Goal: Information Seeking & Learning: Learn about a topic

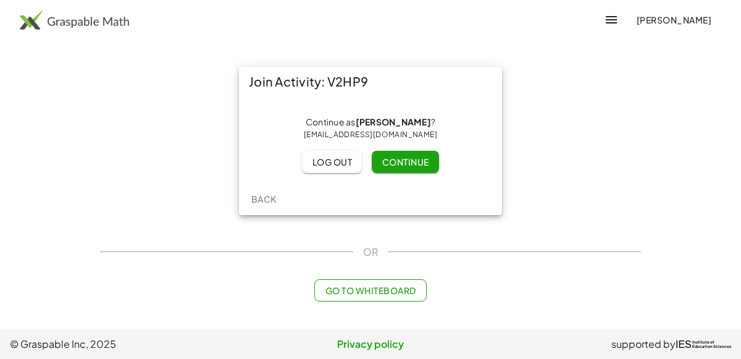
click at [409, 164] on span "Continue" at bounding box center [405, 161] width 47 height 11
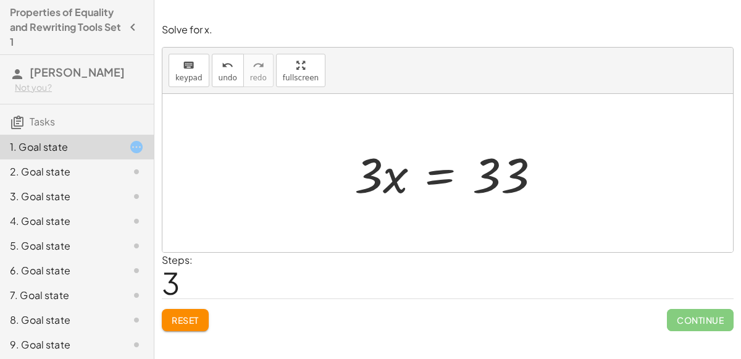
click at [442, 168] on div at bounding box center [452, 173] width 208 height 64
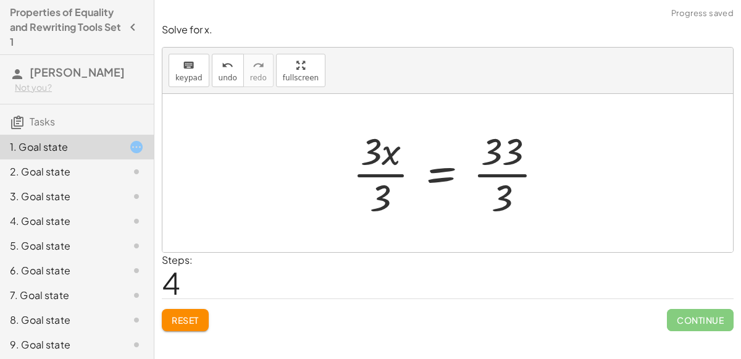
click at [359, 164] on div at bounding box center [453, 172] width 212 height 95
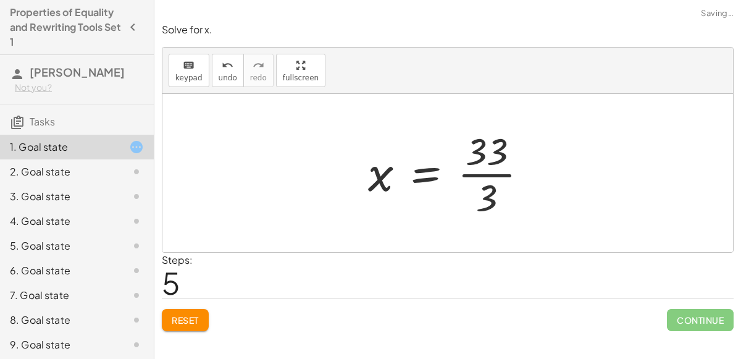
click at [487, 172] on div at bounding box center [453, 172] width 182 height 95
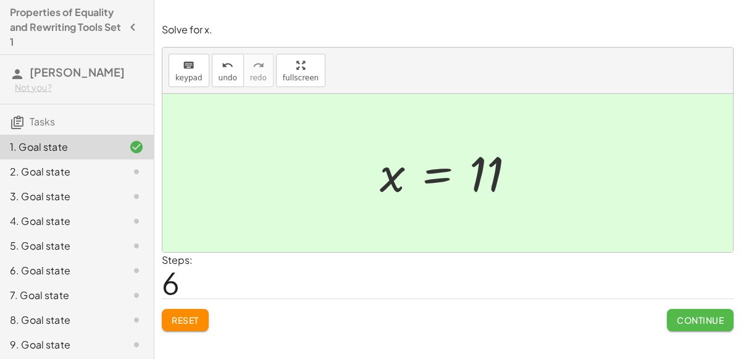
click at [683, 320] on span "Continue" at bounding box center [700, 319] width 47 height 11
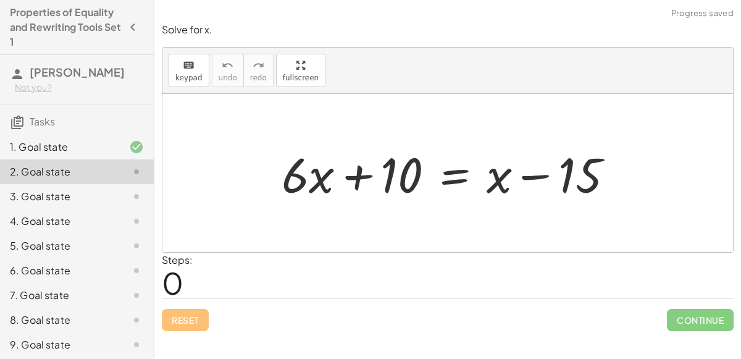
click at [530, 174] on div at bounding box center [452, 173] width 354 height 64
click at [358, 175] on div at bounding box center [452, 173] width 354 height 64
drag, startPoint x: 500, startPoint y: 179, endPoint x: 309, endPoint y: 175, distance: 190.9
click at [309, 175] on div at bounding box center [452, 173] width 354 height 64
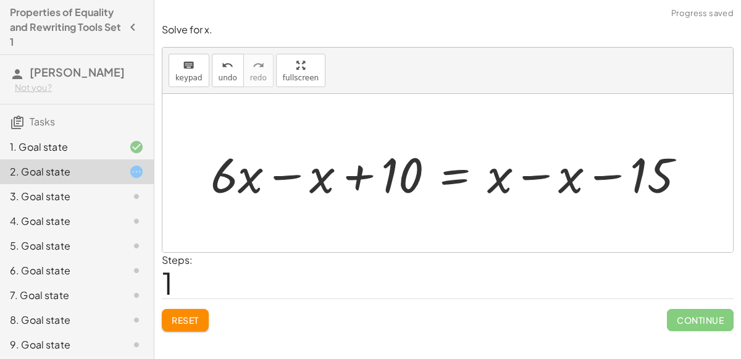
click at [285, 177] on div at bounding box center [452, 173] width 497 height 64
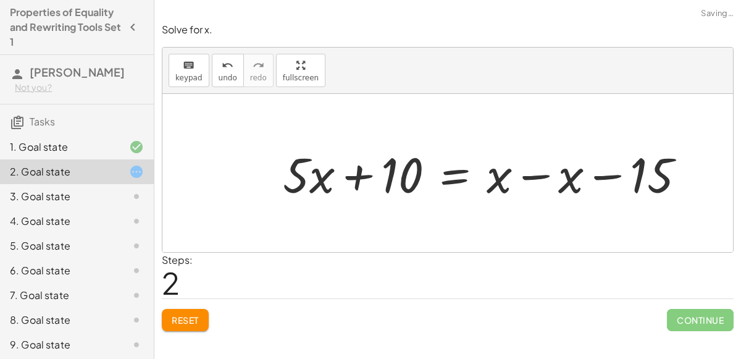
click at [526, 176] on div at bounding box center [489, 173] width 425 height 64
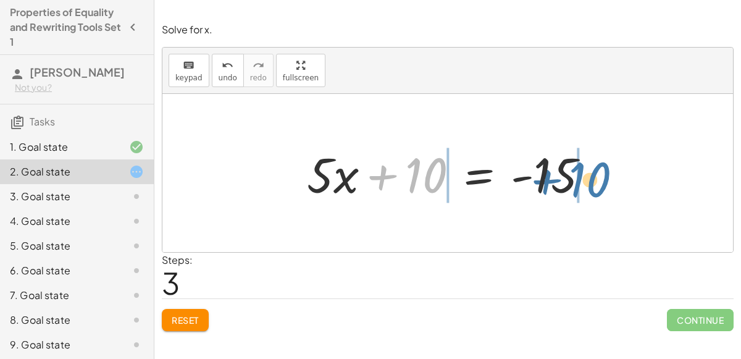
drag, startPoint x: 432, startPoint y: 178, endPoint x: 596, endPoint y: 182, distance: 163.7
click at [596, 182] on div at bounding box center [453, 173] width 305 height 64
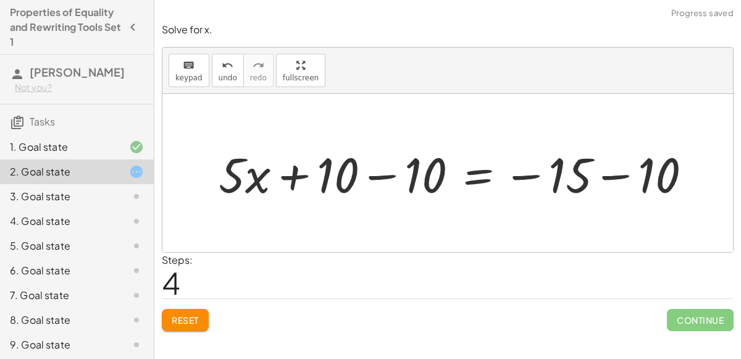
click at [607, 175] on div at bounding box center [459, 173] width 495 height 64
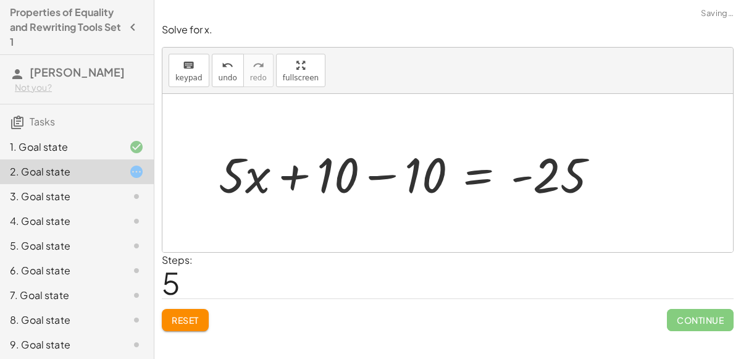
click at [387, 171] on div at bounding box center [413, 173] width 402 height 64
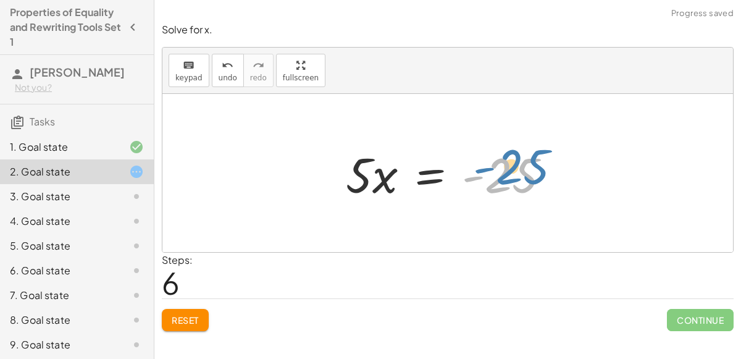
drag, startPoint x: 494, startPoint y: 173, endPoint x: 506, endPoint y: 164, distance: 15.1
click at [506, 164] on div at bounding box center [453, 173] width 227 height 64
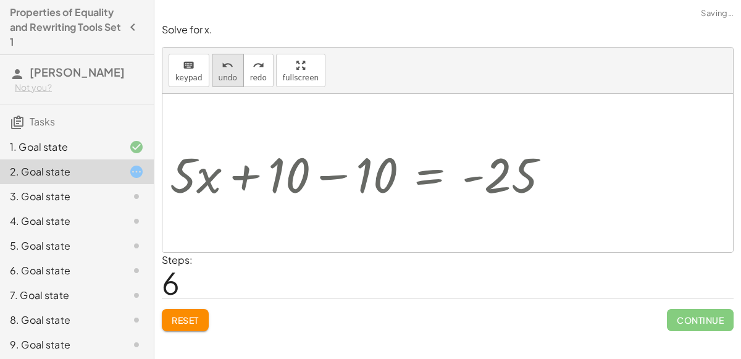
click at [227, 71] on icon "undo" at bounding box center [228, 65] width 12 height 15
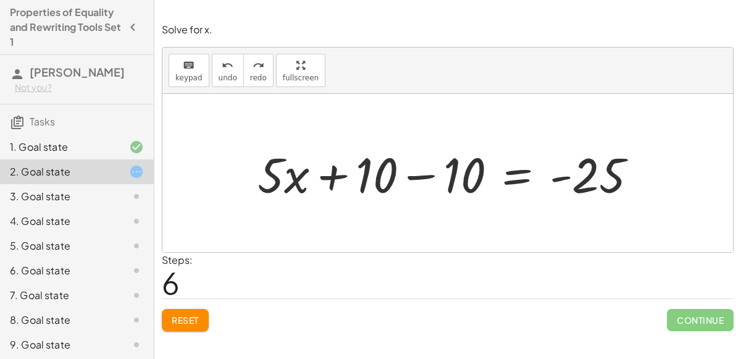
click at [420, 175] on div at bounding box center [452, 173] width 402 height 64
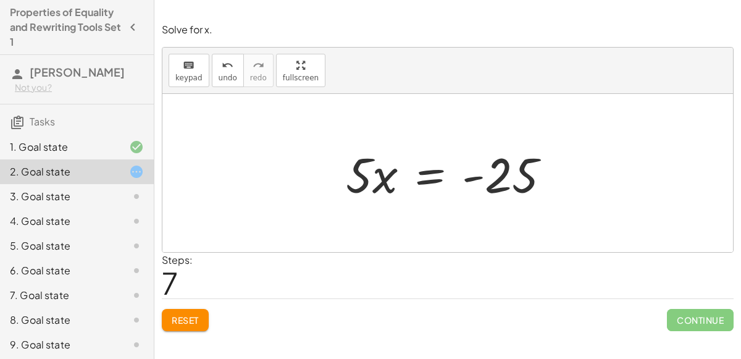
click at [424, 180] on div at bounding box center [453, 173] width 227 height 64
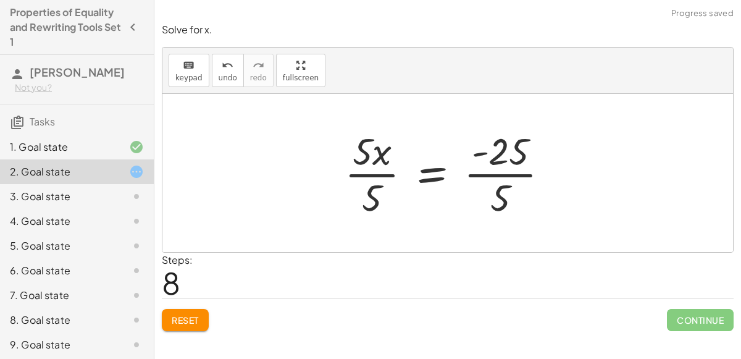
click at [376, 158] on div at bounding box center [451, 172] width 227 height 95
click at [359, 173] on div at bounding box center [453, 172] width 227 height 95
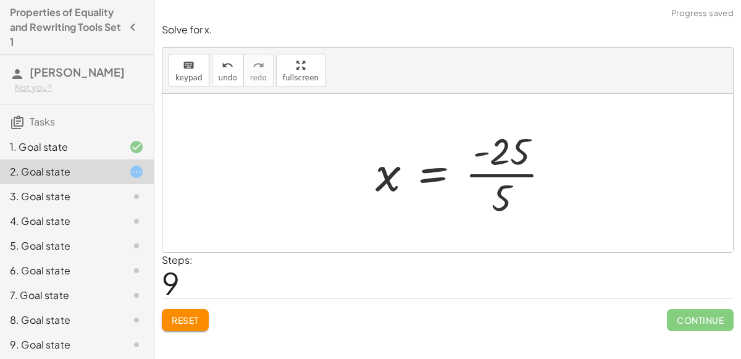
click at [482, 173] on div at bounding box center [467, 172] width 197 height 95
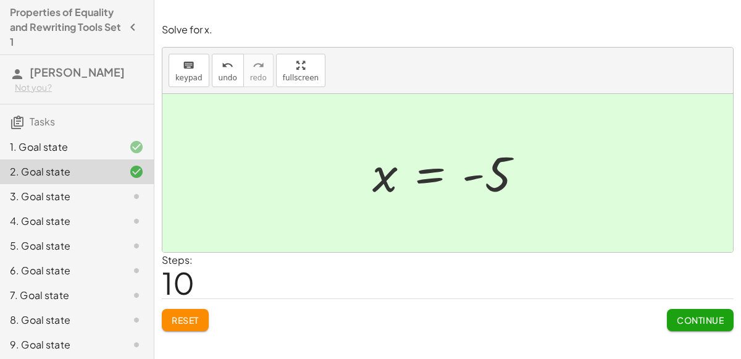
click at [685, 312] on button "Continue" at bounding box center [700, 320] width 67 height 22
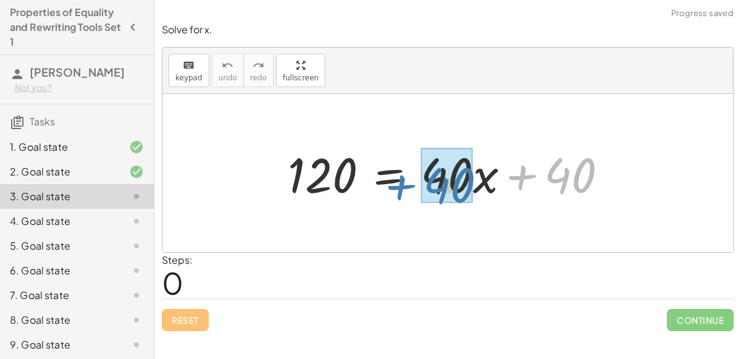
drag, startPoint x: 556, startPoint y: 178, endPoint x: 432, endPoint y: 188, distance: 123.9
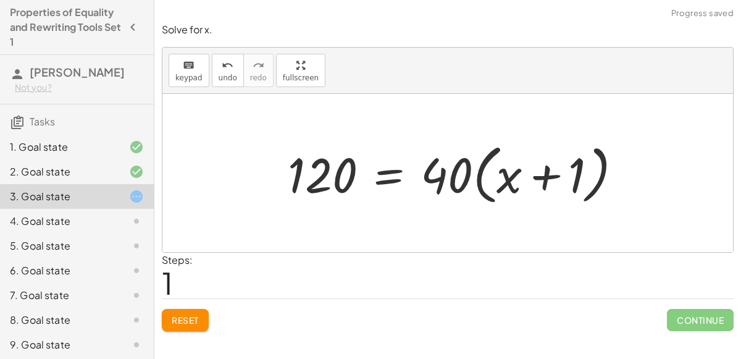
click at [540, 175] on div at bounding box center [460, 173] width 356 height 71
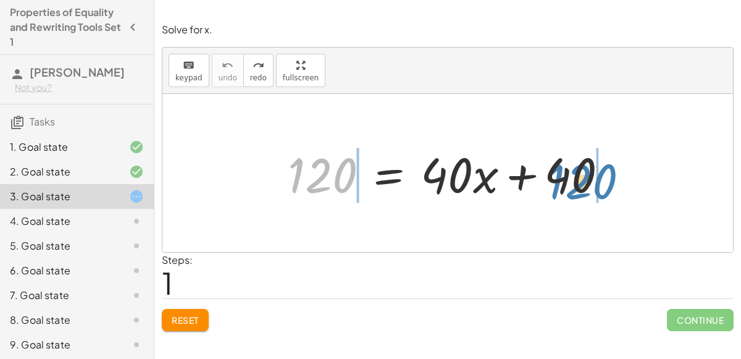
drag, startPoint x: 288, startPoint y: 174, endPoint x: 548, endPoint y: 180, distance: 259.5
click at [548, 180] on div at bounding box center [453, 173] width 342 height 64
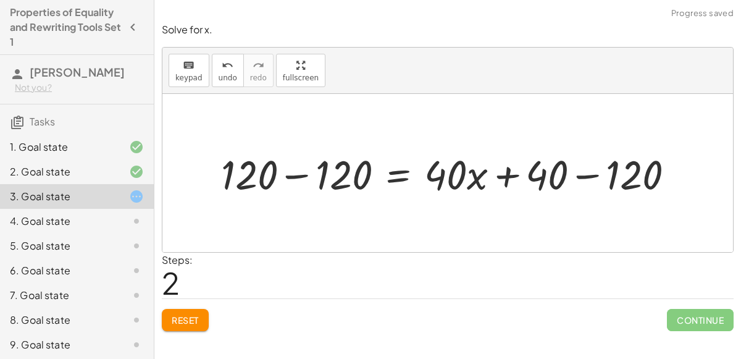
click at [590, 177] on div at bounding box center [453, 172] width 476 height 53
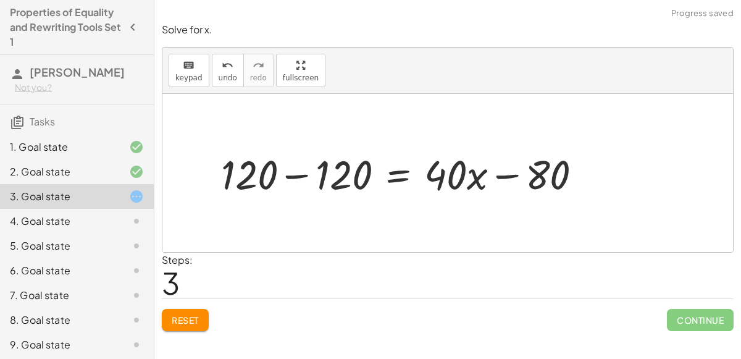
click at [302, 175] on div at bounding box center [406, 172] width 383 height 53
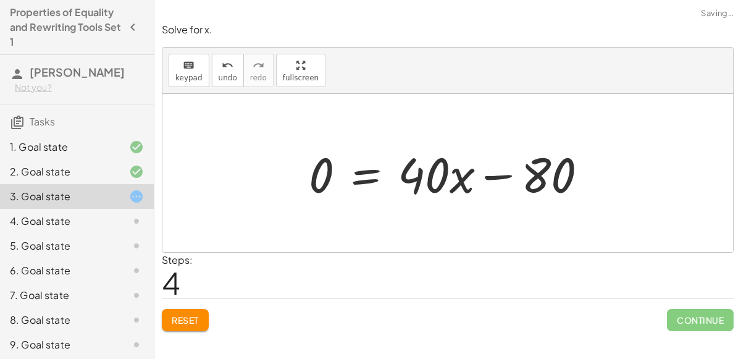
click at [558, 173] on div at bounding box center [453, 173] width 301 height 64
click at [227, 72] on button "undo undo" at bounding box center [228, 70] width 32 height 33
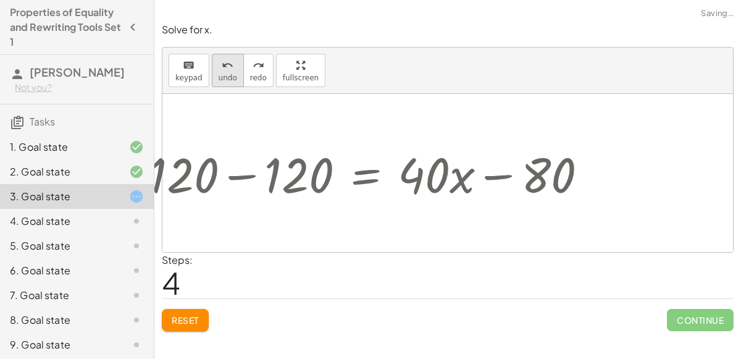
click at [227, 72] on button "undo undo" at bounding box center [228, 70] width 32 height 33
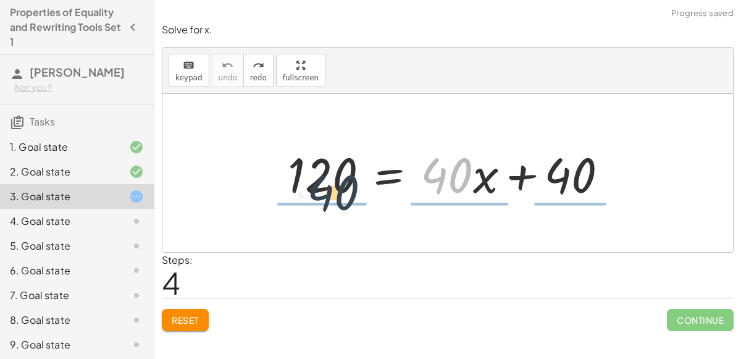
drag, startPoint x: 473, startPoint y: 170, endPoint x: 355, endPoint y: 187, distance: 119.2
click at [355, 187] on div at bounding box center [453, 173] width 342 height 64
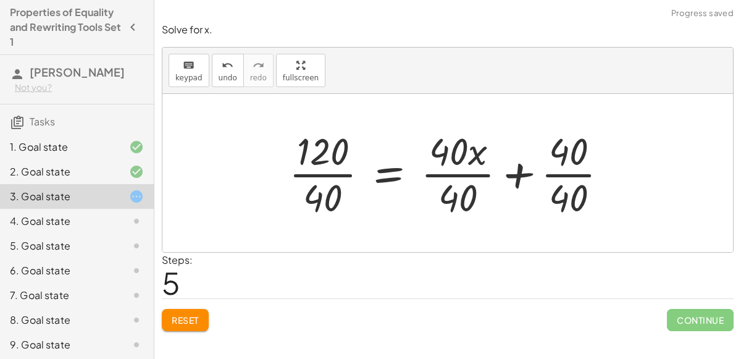
click at [472, 173] on div at bounding box center [453, 172] width 341 height 95
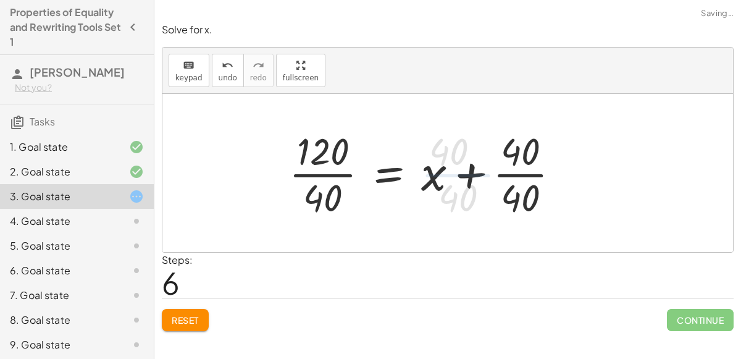
click at [537, 174] on div at bounding box center [429, 172] width 292 height 95
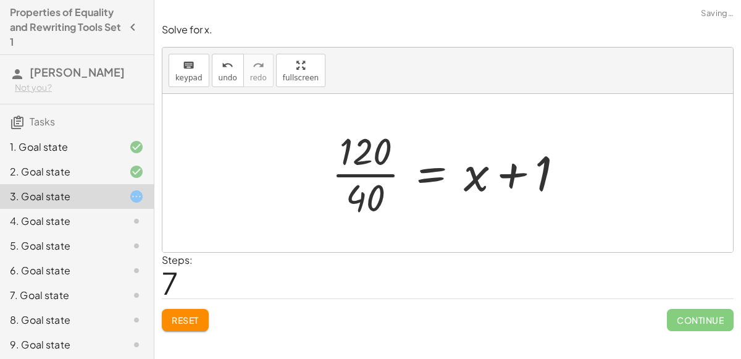
click at [364, 177] on div at bounding box center [453, 172] width 254 height 95
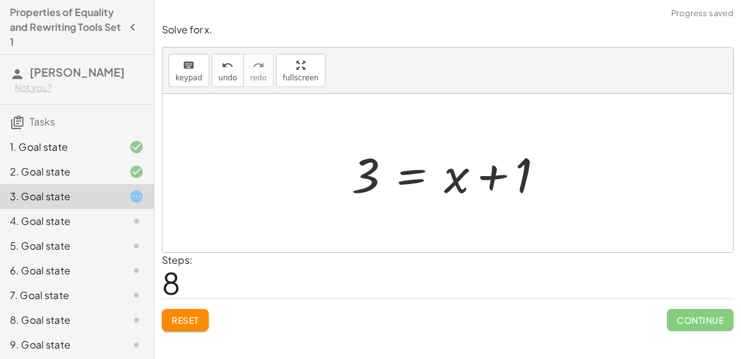
click at [492, 183] on div at bounding box center [452, 173] width 215 height 64
drag, startPoint x: 518, startPoint y: 177, endPoint x: 447, endPoint y: 185, distance: 71.6
click at [447, 185] on div at bounding box center [452, 173] width 215 height 64
click at [476, 176] on div at bounding box center [452, 173] width 215 height 64
click at [200, 322] on button "Reset" at bounding box center [185, 320] width 47 height 22
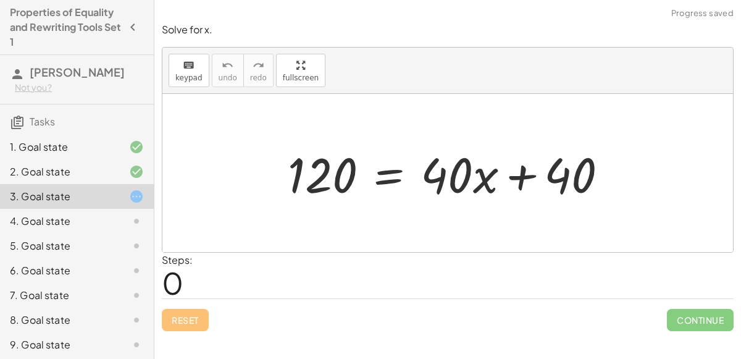
click at [508, 174] on div at bounding box center [453, 173] width 342 height 64
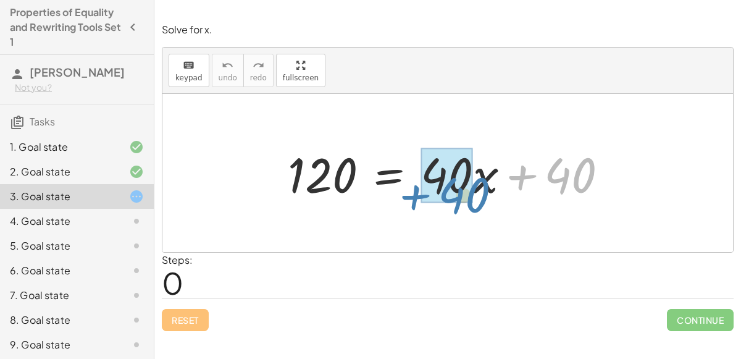
drag, startPoint x: 559, startPoint y: 175, endPoint x: 450, endPoint y: 199, distance: 111.8
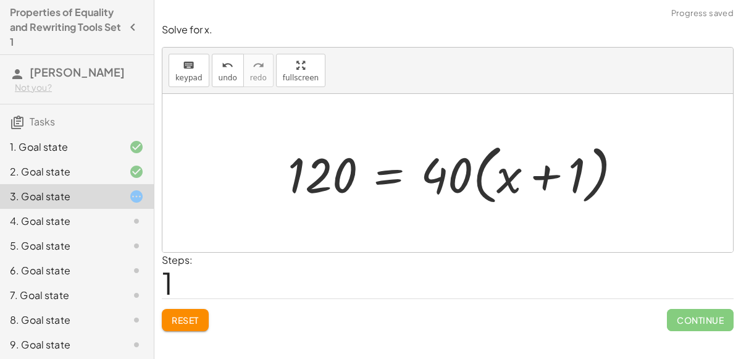
click at [560, 174] on div at bounding box center [460, 173] width 356 height 71
drag, startPoint x: 576, startPoint y: 172, endPoint x: 499, endPoint y: 172, distance: 77.2
click at [499, 172] on div at bounding box center [460, 173] width 356 height 71
click at [536, 179] on div at bounding box center [460, 173] width 356 height 71
click at [313, 180] on div at bounding box center [460, 173] width 356 height 71
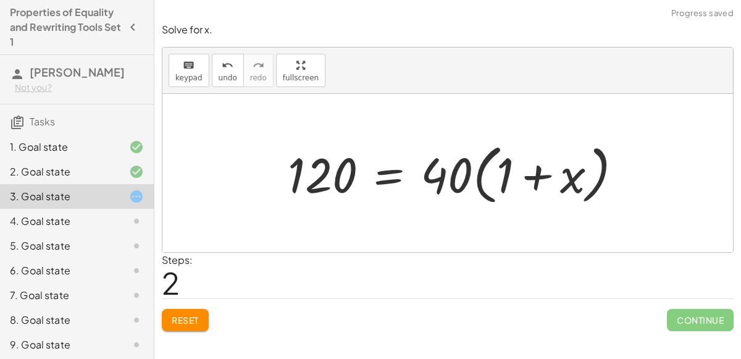
click at [181, 320] on span "Reset" at bounding box center [185, 319] width 27 height 11
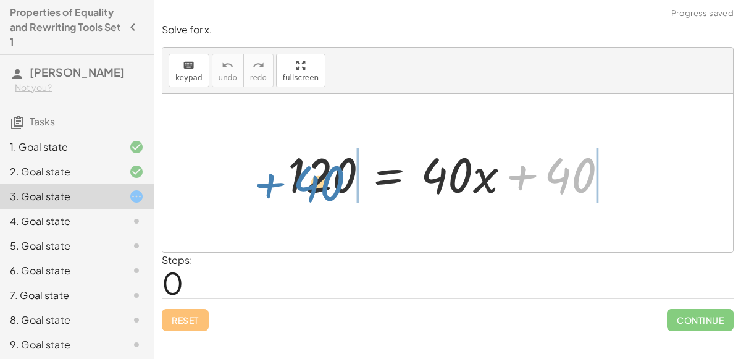
drag, startPoint x: 576, startPoint y: 169, endPoint x: 337, endPoint y: 173, distance: 239.7
click at [337, 173] on div at bounding box center [453, 173] width 342 height 64
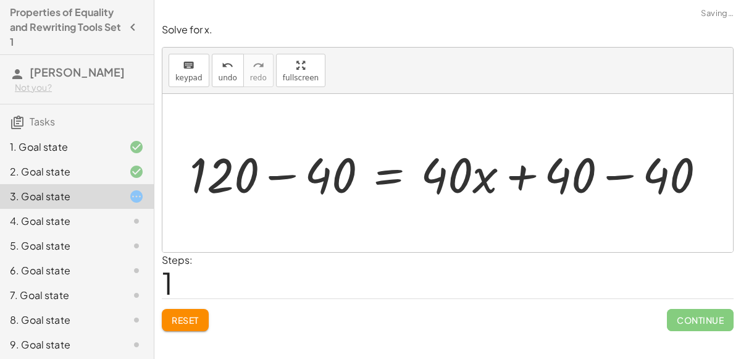
click at [288, 177] on div at bounding box center [452, 173] width 539 height 64
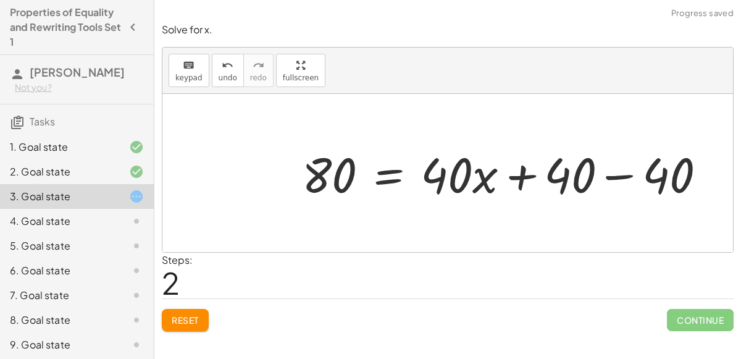
click at [617, 172] on div at bounding box center [509, 173] width 426 height 64
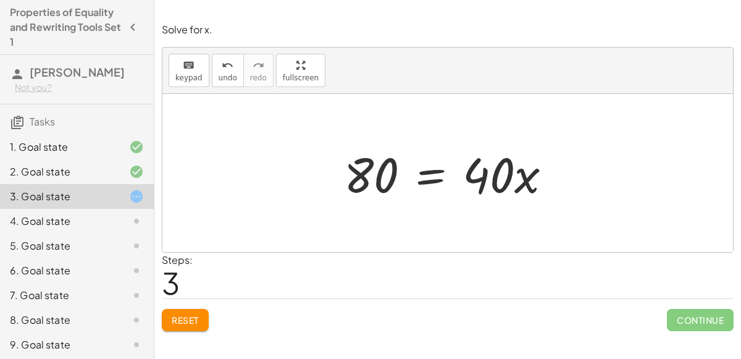
click at [431, 172] on div at bounding box center [453, 173] width 230 height 64
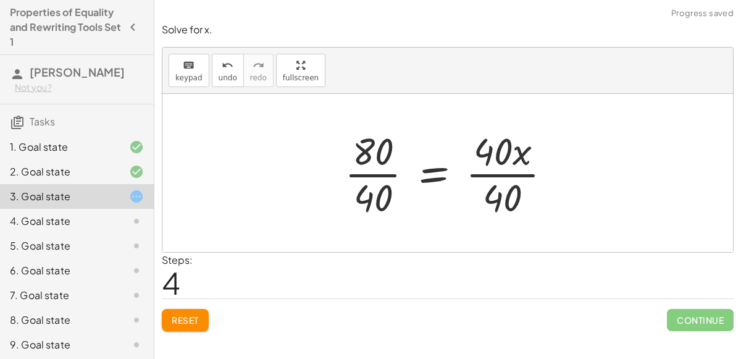
click at [473, 170] on div at bounding box center [452, 172] width 229 height 95
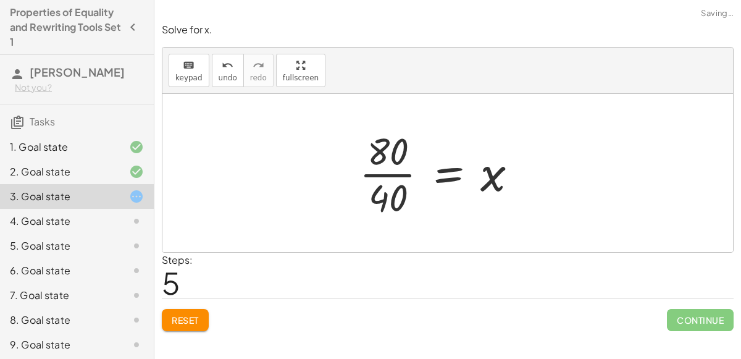
click at [389, 172] on div at bounding box center [443, 172] width 180 height 95
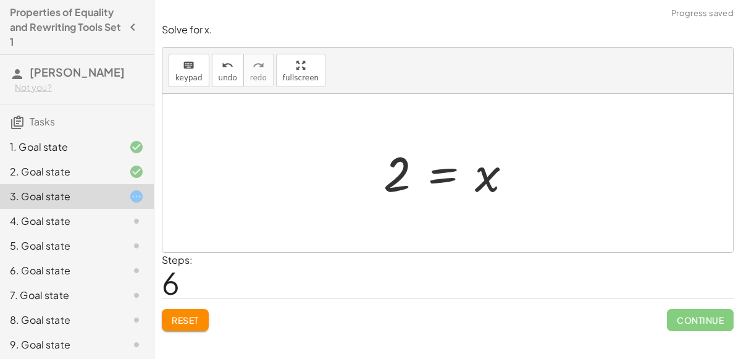
click at [438, 177] on div at bounding box center [452, 173] width 151 height 61
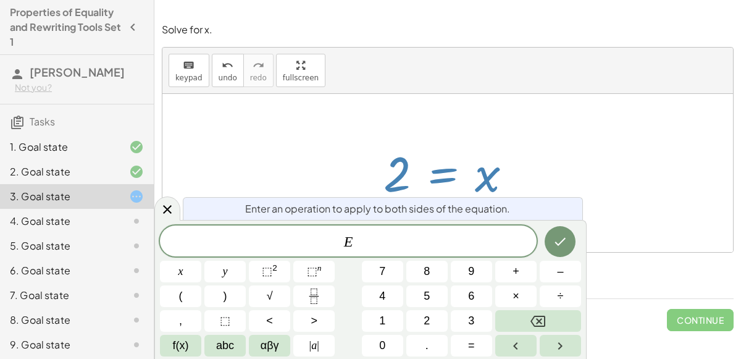
click at [408, 137] on div at bounding box center [447, 173] width 571 height 158
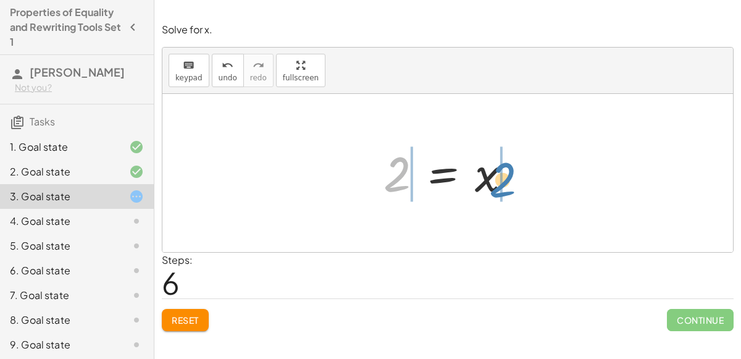
drag, startPoint x: 387, startPoint y: 183, endPoint x: 493, endPoint y: 188, distance: 105.7
click at [493, 188] on div at bounding box center [452, 173] width 151 height 61
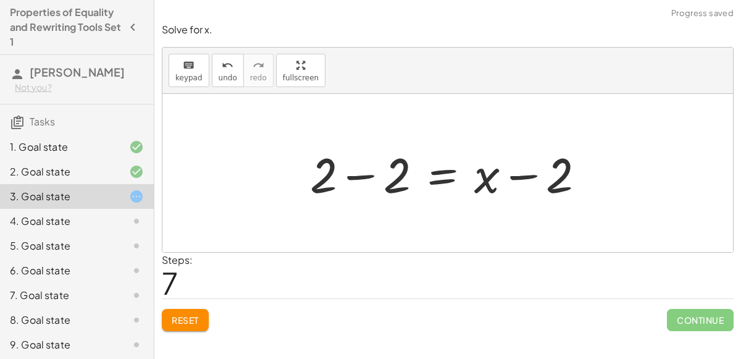
click at [520, 175] on div at bounding box center [452, 173] width 297 height 64
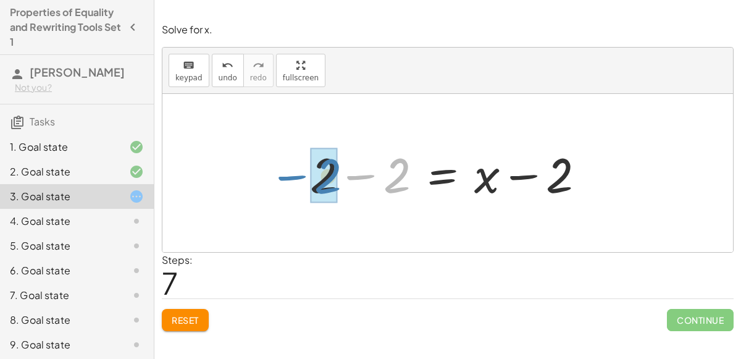
drag, startPoint x: 339, startPoint y: 170, endPoint x: 270, endPoint y: 170, distance: 69.2
click at [270, 170] on div "120 = + · 40 · x + 40 + 120 − 40 = + · 40 · x + 40 − 40 80 = + · 40 · x + 40 − …" at bounding box center [447, 173] width 571 height 158
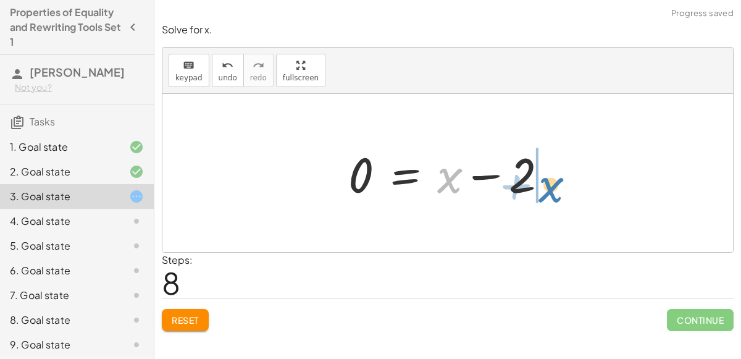
drag, startPoint x: 452, startPoint y: 180, endPoint x: 552, endPoint y: 189, distance: 100.5
click at [552, 189] on div at bounding box center [453, 173] width 222 height 64
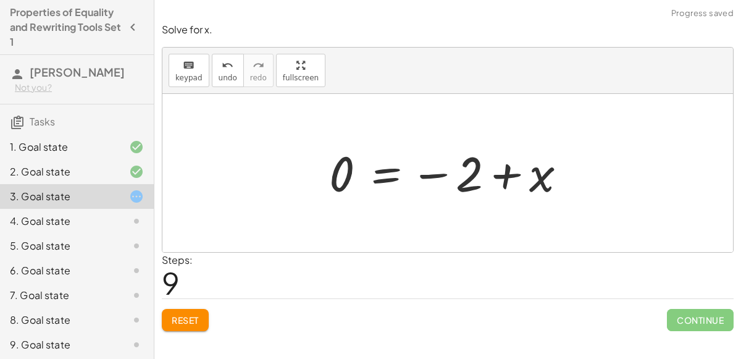
click at [195, 311] on button "Reset" at bounding box center [185, 320] width 47 height 22
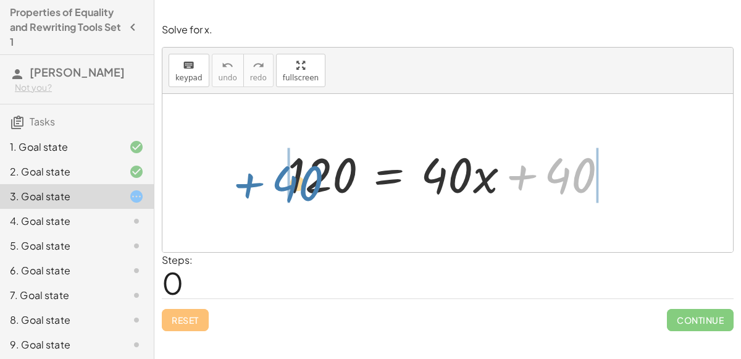
drag, startPoint x: 574, startPoint y: 174, endPoint x: 311, endPoint y: 180, distance: 263.2
click at [311, 180] on div at bounding box center [453, 173] width 342 height 64
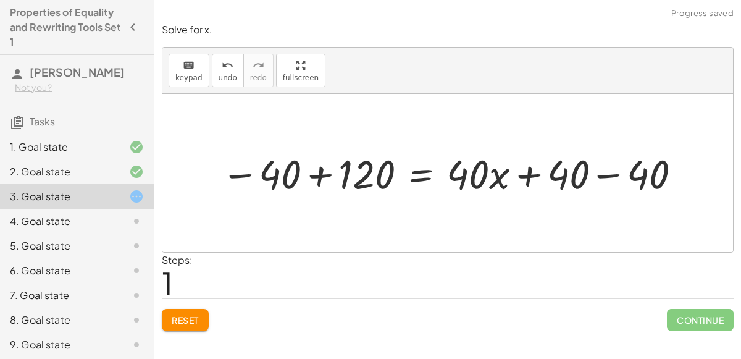
click at [329, 174] on div at bounding box center [453, 172] width 476 height 53
click at [598, 180] on div at bounding box center [520, 172] width 353 height 53
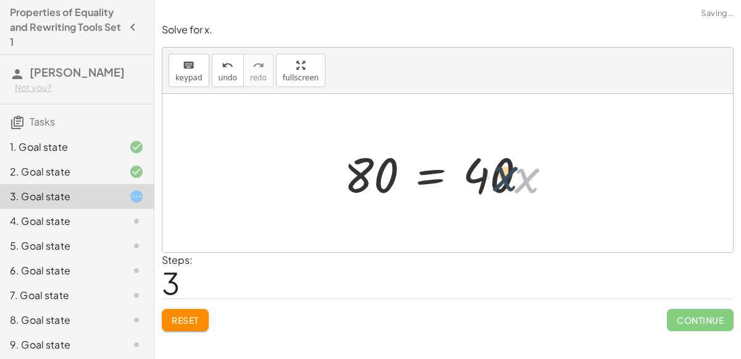
drag, startPoint x: 515, startPoint y: 178, endPoint x: 524, endPoint y: 178, distance: 9.9
click at [524, 178] on div at bounding box center [453, 173] width 230 height 64
click at [421, 166] on div at bounding box center [453, 173] width 230 height 64
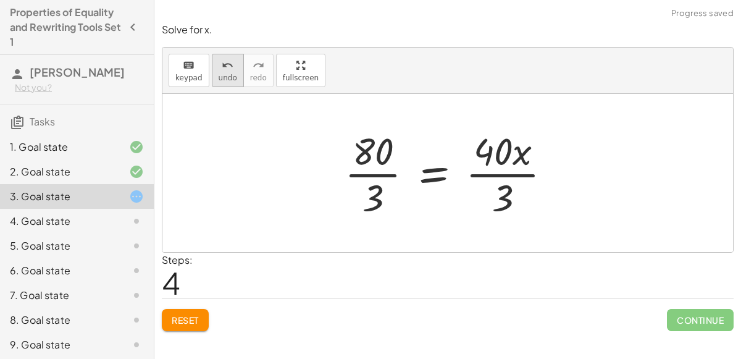
click at [227, 80] on span "undo" at bounding box center [228, 78] width 19 height 9
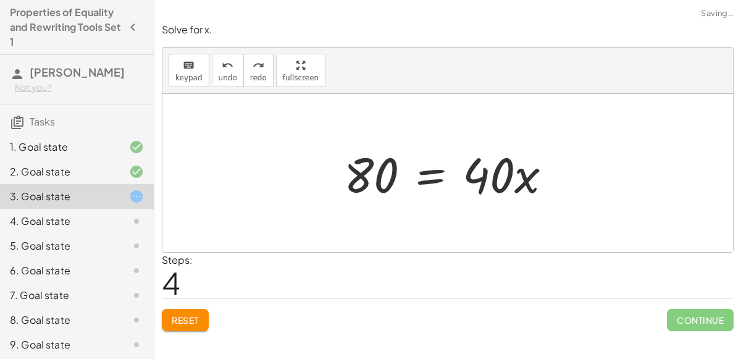
click at [427, 173] on div at bounding box center [453, 173] width 230 height 64
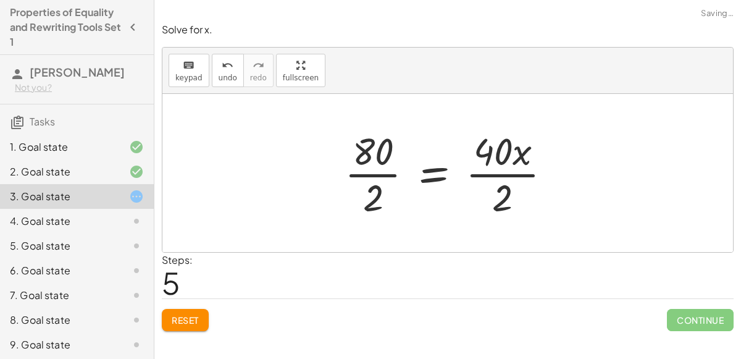
click at [379, 172] on div at bounding box center [452, 172] width 229 height 95
click at [488, 174] on div at bounding box center [455, 172] width 224 height 95
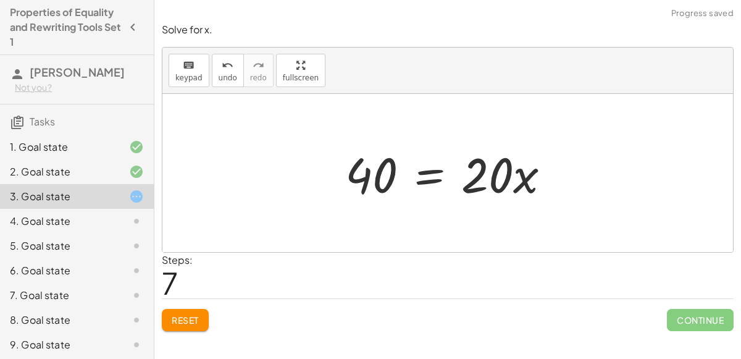
click at [432, 176] on div at bounding box center [452, 173] width 227 height 64
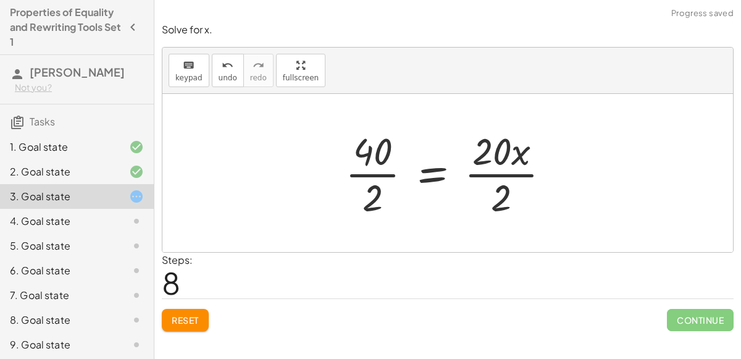
click at [384, 173] on div at bounding box center [452, 172] width 227 height 95
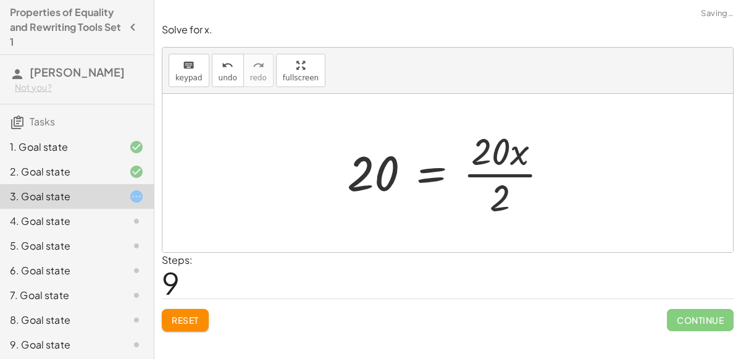
click at [468, 170] on div at bounding box center [453, 172] width 224 height 95
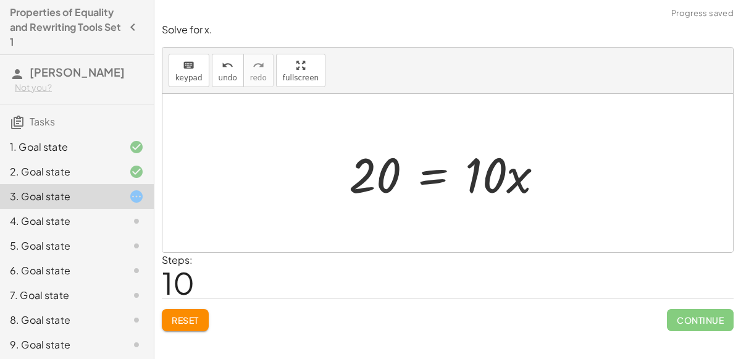
click at [431, 177] on div at bounding box center [451, 173] width 217 height 64
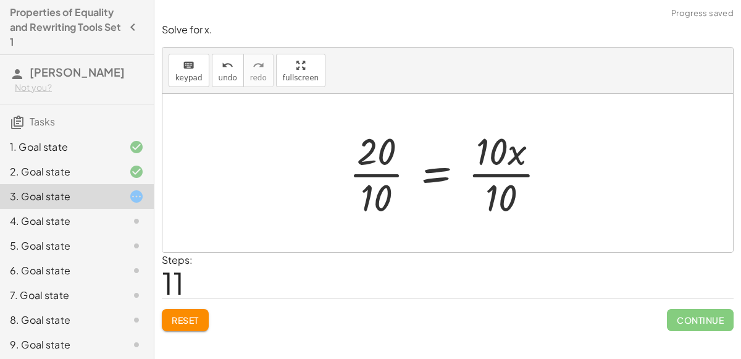
click at [384, 176] on div at bounding box center [452, 172] width 219 height 95
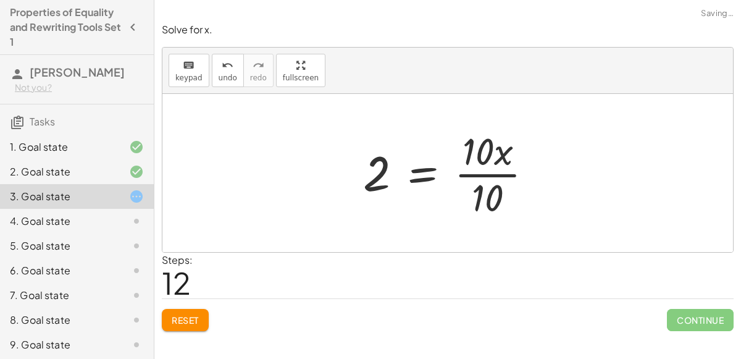
click at [477, 172] on div at bounding box center [452, 172] width 191 height 95
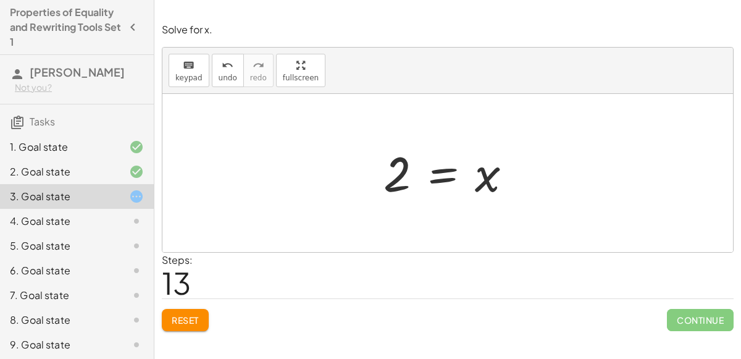
click at [170, 320] on button "Reset" at bounding box center [185, 320] width 47 height 22
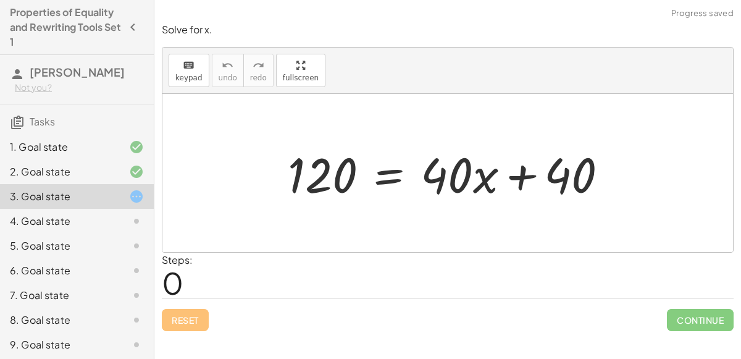
click at [528, 178] on div at bounding box center [453, 173] width 342 height 64
click at [345, 171] on div at bounding box center [453, 173] width 342 height 64
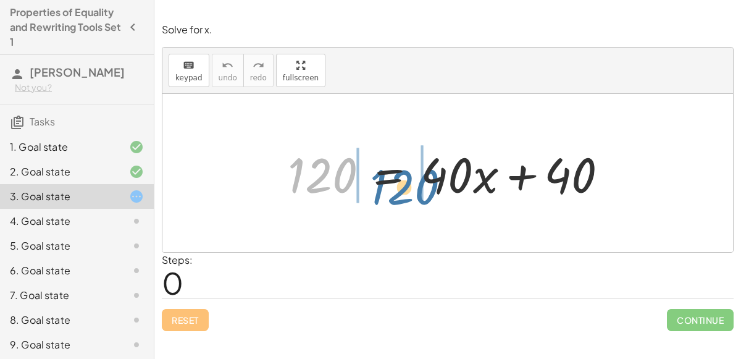
drag, startPoint x: 346, startPoint y: 171, endPoint x: 428, endPoint y: 182, distance: 82.9
click at [428, 182] on div at bounding box center [453, 173] width 342 height 64
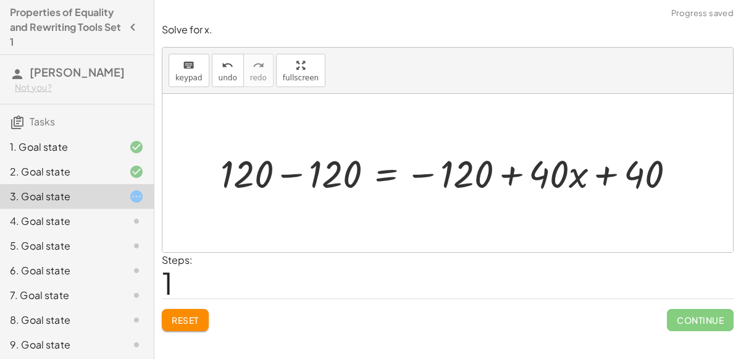
click at [290, 174] on div at bounding box center [452, 173] width 477 height 50
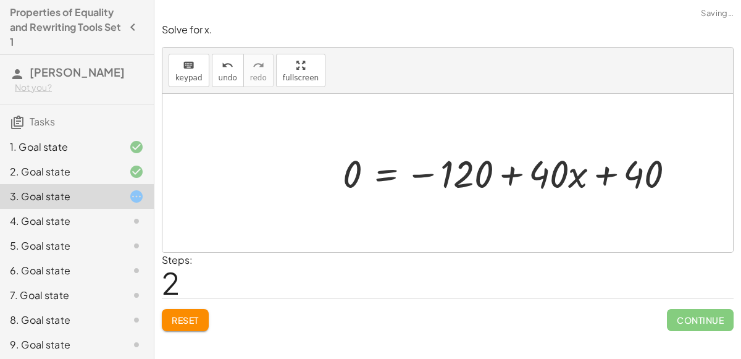
click at [503, 175] on div at bounding box center [514, 173] width 355 height 50
click at [608, 172] on div at bounding box center [514, 173] width 355 height 50
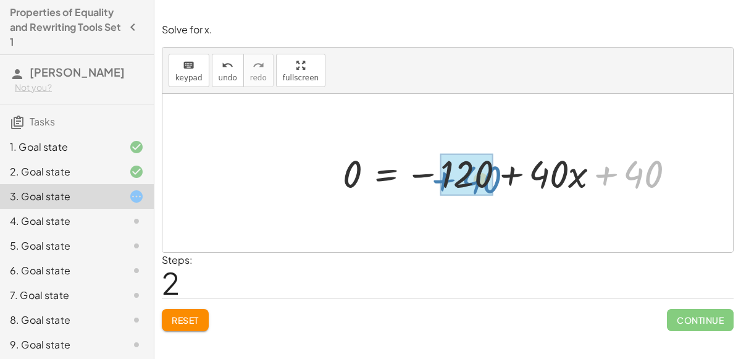
drag, startPoint x: 644, startPoint y: 172, endPoint x: 479, endPoint y: 175, distance: 165.0
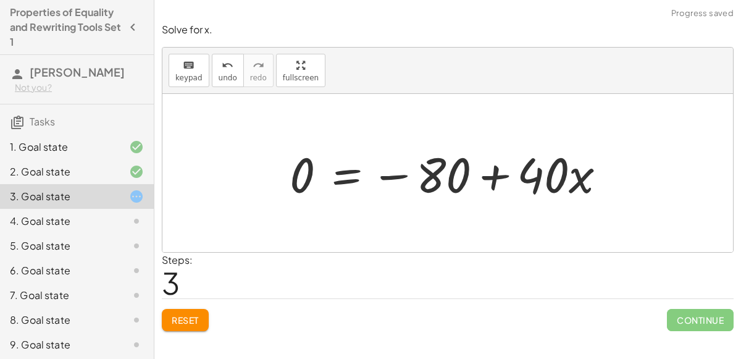
click at [485, 177] on div at bounding box center [453, 173] width 338 height 64
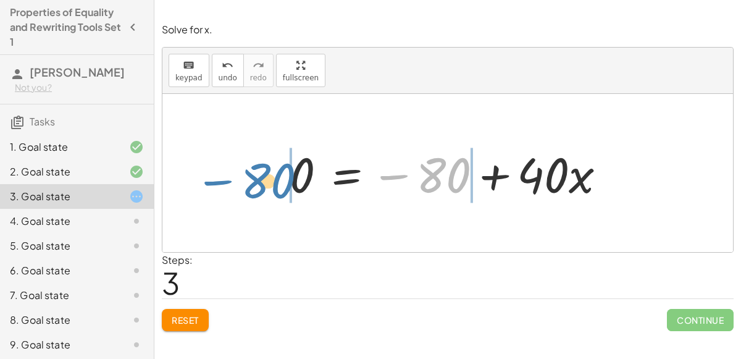
drag, startPoint x: 378, startPoint y: 168, endPoint x: 218, endPoint y: 178, distance: 160.3
click at [218, 178] on div "120 = + · 40 · x + 40 + 120 − 120 = − 120 + · 40 · x + 40 0 = − 120 + · 40 · x …" at bounding box center [447, 173] width 571 height 158
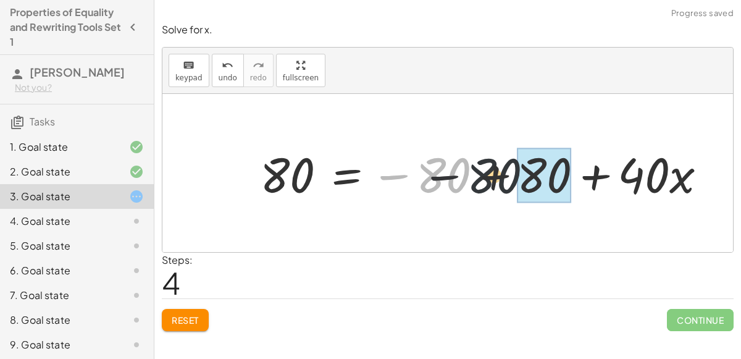
drag, startPoint x: 447, startPoint y: 187, endPoint x: 501, endPoint y: 187, distance: 54.4
click at [501, 187] on div at bounding box center [488, 173] width 469 height 64
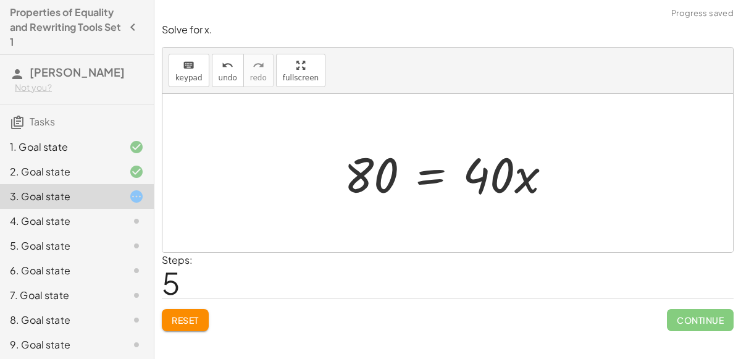
click at [424, 179] on div at bounding box center [453, 173] width 230 height 64
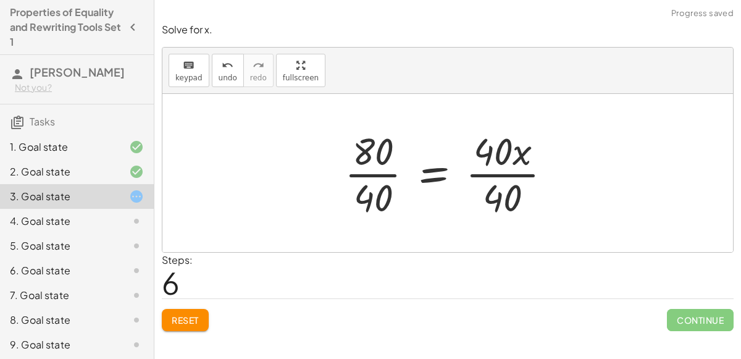
click at [389, 172] on div at bounding box center [452, 172] width 229 height 95
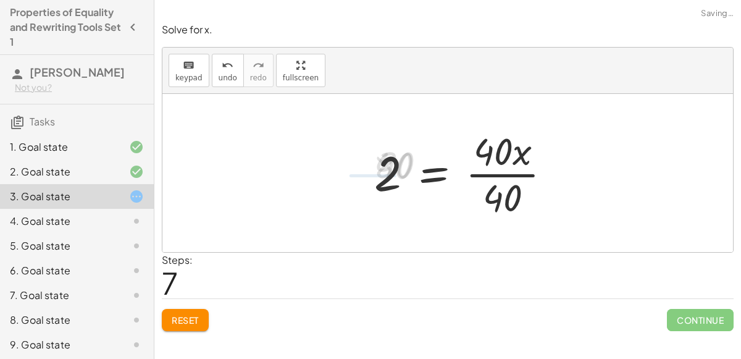
click at [482, 172] on div at bounding box center [468, 172] width 200 height 95
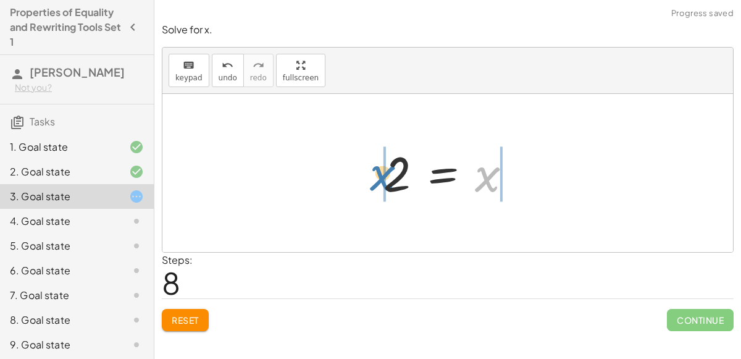
drag, startPoint x: 479, startPoint y: 174, endPoint x: 373, endPoint y: 172, distance: 106.2
click at [373, 172] on div "120 = + · 40 · x + 40 + 120 − 120 = − 120 + · 40 · x + 40 0 = − 120 + · 40 · x …" at bounding box center [448, 173] width 166 height 67
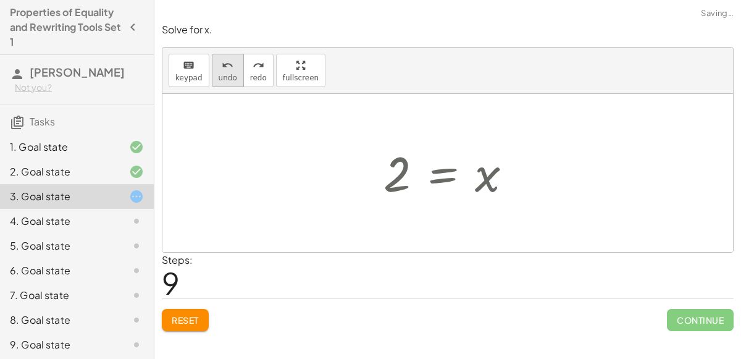
click at [212, 71] on button "undo undo" at bounding box center [228, 70] width 32 height 33
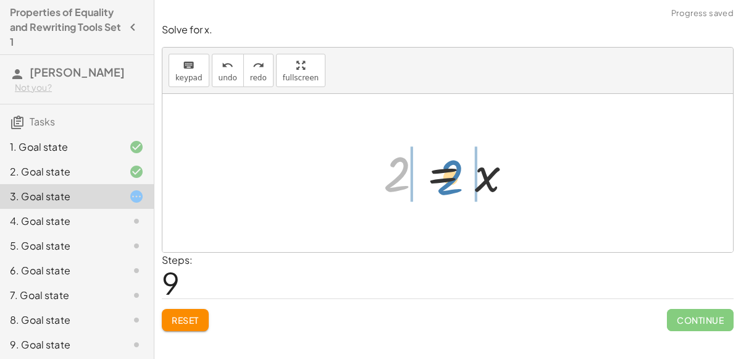
drag, startPoint x: 384, startPoint y: 178, endPoint x: 438, endPoint y: 181, distance: 54.4
click at [438, 181] on div at bounding box center [452, 173] width 151 height 61
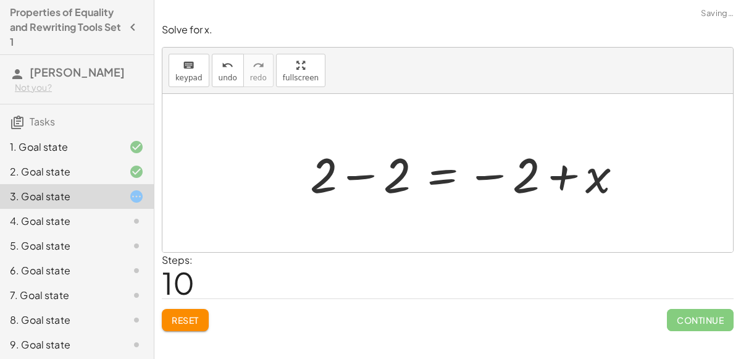
click at [366, 173] on div at bounding box center [471, 173] width 335 height 64
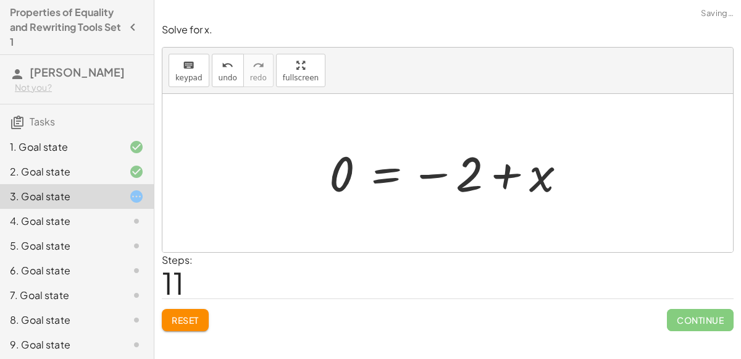
click at [552, 174] on div at bounding box center [452, 173] width 259 height 61
click at [232, 71] on button "undo undo" at bounding box center [228, 70] width 32 height 33
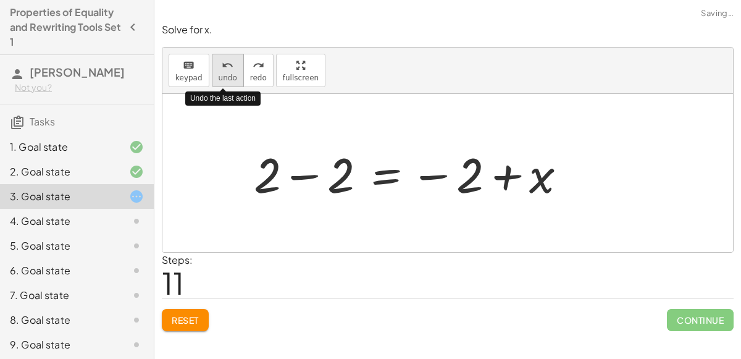
click at [232, 71] on button "undo undo" at bounding box center [228, 70] width 32 height 33
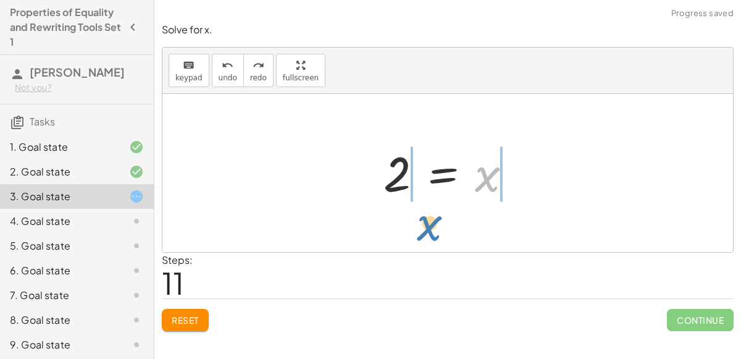
drag, startPoint x: 486, startPoint y: 186, endPoint x: 431, endPoint y: 235, distance: 74.0
click at [431, 235] on div "120 = + · 40 · x + 40 + 120 − 120 = − 120 + · 40 · x + 40 0 = − 120 + · 40 · x …" at bounding box center [447, 173] width 571 height 158
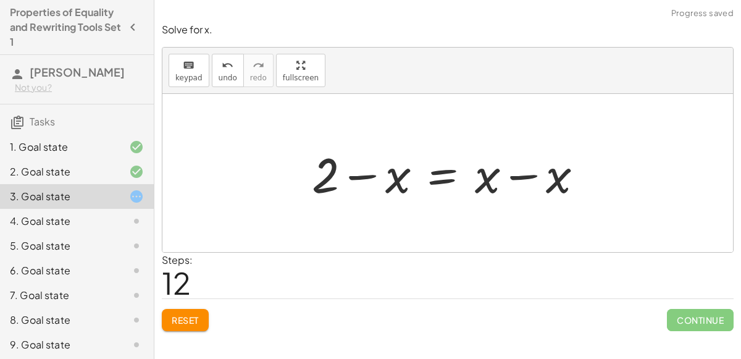
click at [395, 183] on div at bounding box center [452, 173] width 293 height 64
click at [529, 168] on div at bounding box center [452, 173] width 293 height 64
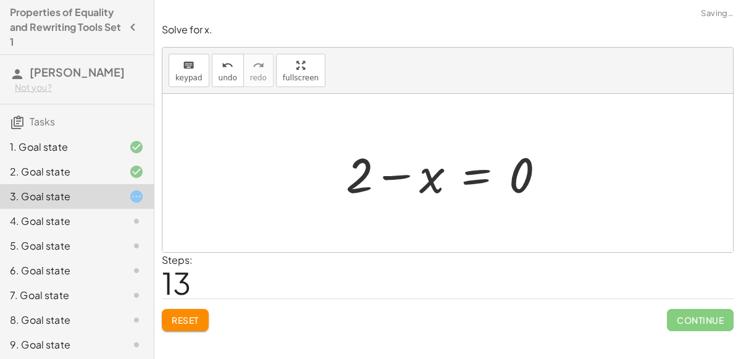
click at [368, 175] on div at bounding box center [451, 173] width 222 height 64
click at [195, 314] on span "Reset" at bounding box center [185, 319] width 27 height 11
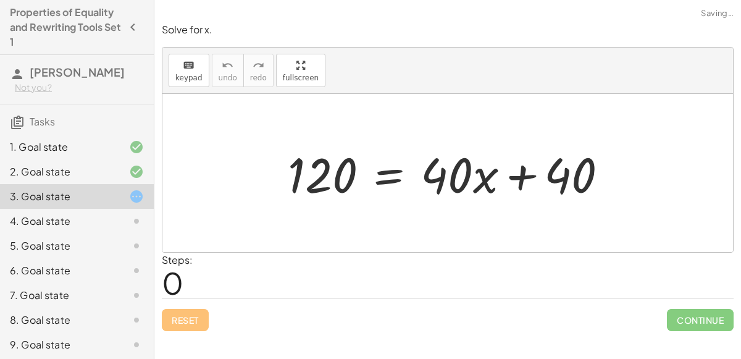
click at [90, 222] on div "4. Goal state" at bounding box center [59, 221] width 99 height 15
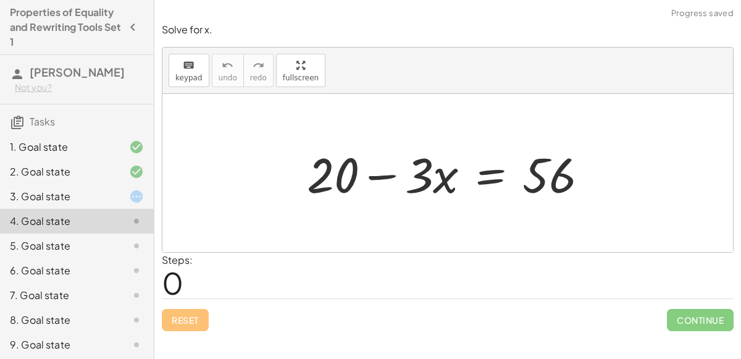
click at [486, 172] on div at bounding box center [453, 173] width 304 height 64
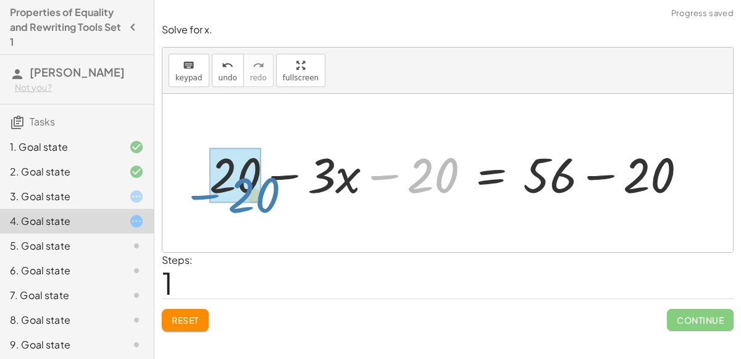
drag, startPoint x: 449, startPoint y: 167, endPoint x: 269, endPoint y: 185, distance: 180.7
click at [269, 185] on div at bounding box center [453, 173] width 500 height 64
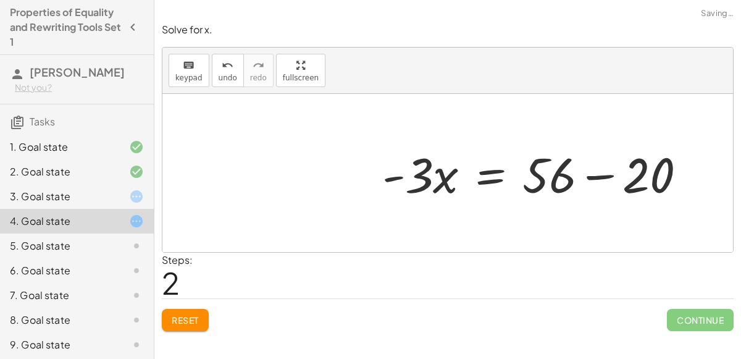
click at [608, 170] on div at bounding box center [539, 173] width 326 height 64
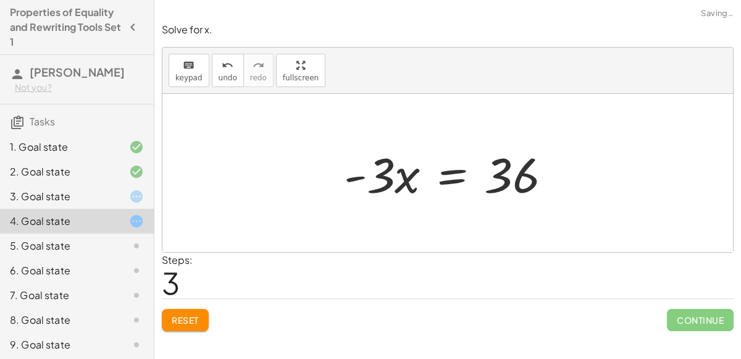
click at [442, 179] on div at bounding box center [453, 173] width 230 height 64
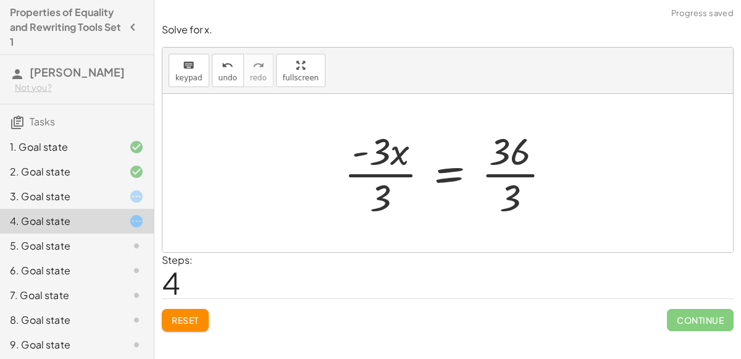
click at [361, 170] on div at bounding box center [452, 172] width 229 height 95
click at [398, 174] on div at bounding box center [452, 172] width 229 height 95
click at [491, 173] on div at bounding box center [457, 172] width 221 height 95
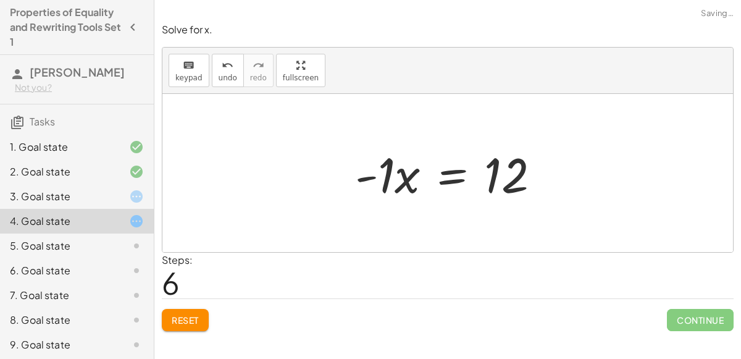
click at [189, 314] on span "Reset" at bounding box center [185, 319] width 27 height 11
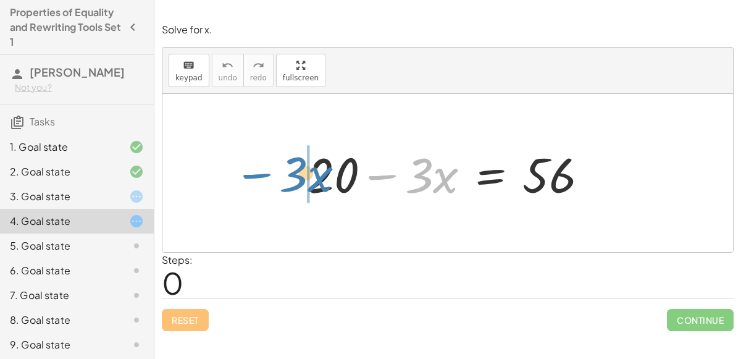
drag, startPoint x: 374, startPoint y: 175, endPoint x: 240, endPoint y: 174, distance: 134.1
click at [240, 174] on div "− · 3 · x + 20 − · 3 · x = 56" at bounding box center [447, 173] width 571 height 158
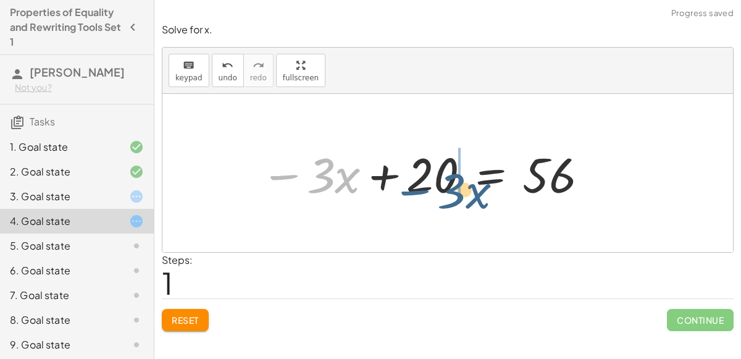
drag, startPoint x: 293, startPoint y: 173, endPoint x: 436, endPoint y: 179, distance: 143.4
click at [436, 179] on div at bounding box center [425, 173] width 342 height 64
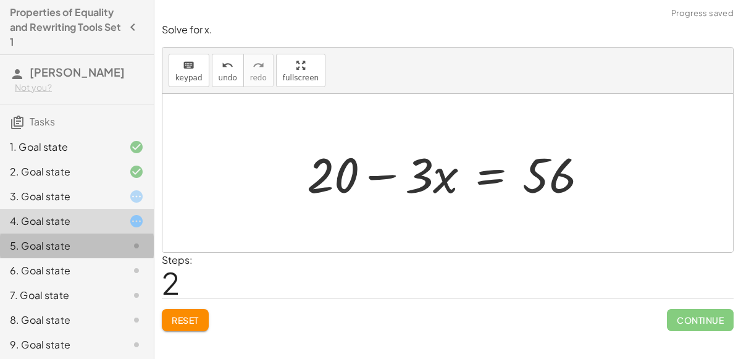
click at [95, 251] on div "5. Goal state" at bounding box center [59, 245] width 99 height 15
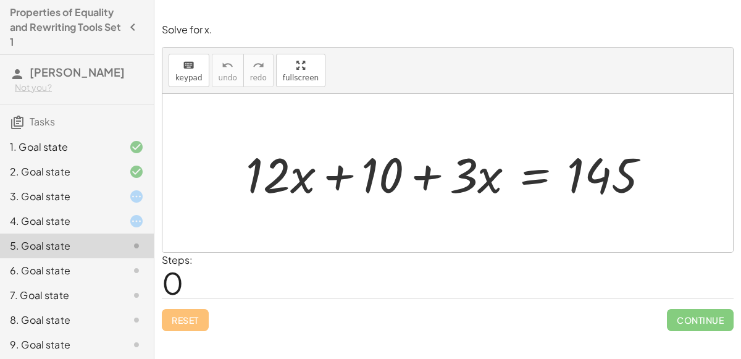
click at [337, 169] on div at bounding box center [453, 173] width 426 height 64
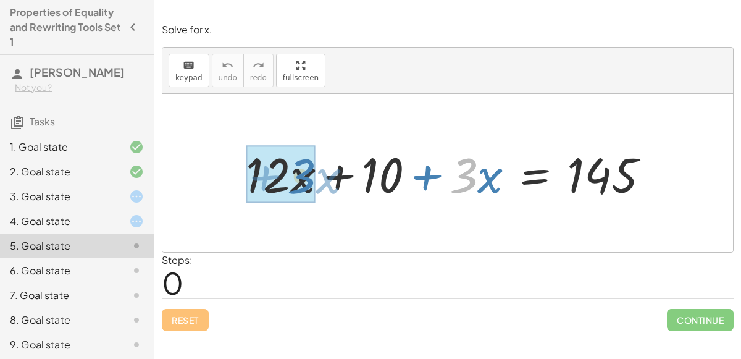
drag, startPoint x: 476, startPoint y: 175, endPoint x: 316, endPoint y: 176, distance: 160.0
click at [316, 176] on div at bounding box center [453, 173] width 426 height 64
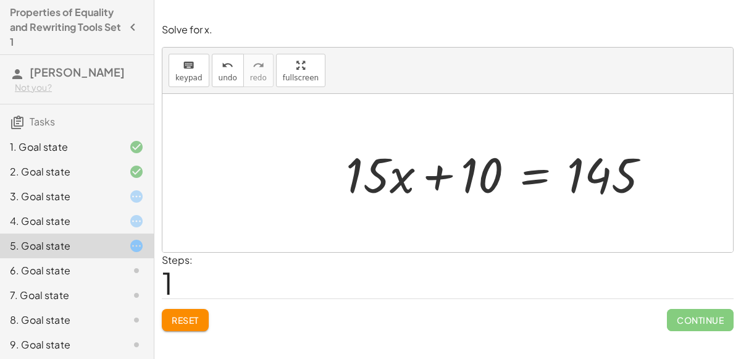
click at [539, 175] on div at bounding box center [503, 173] width 326 height 64
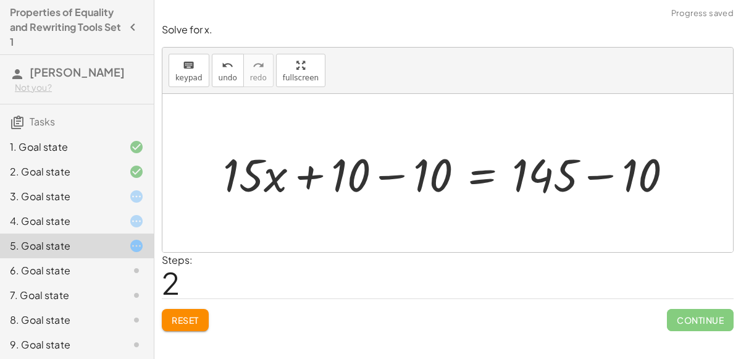
click at [399, 175] on div at bounding box center [453, 173] width 472 height 60
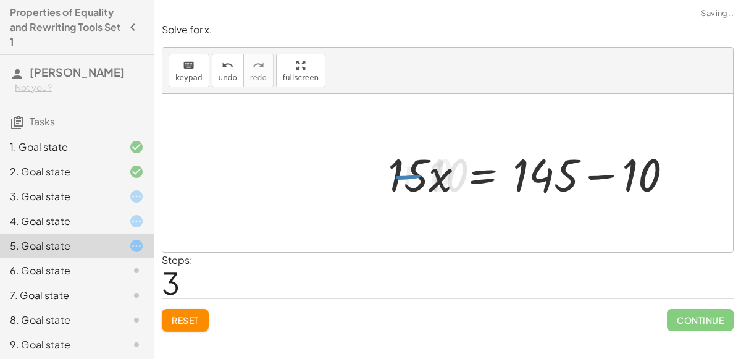
click at [587, 174] on div at bounding box center [536, 173] width 308 height 60
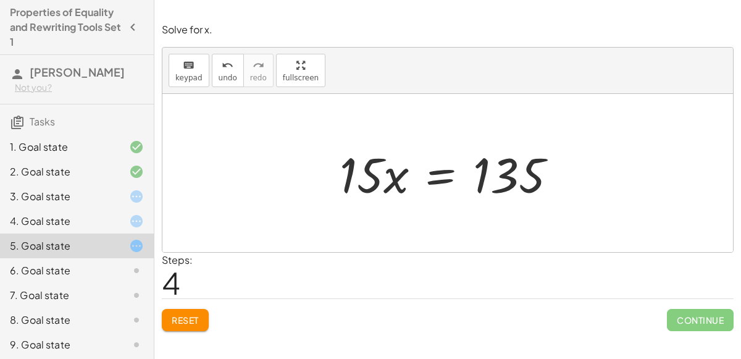
click at [450, 172] on div at bounding box center [453, 173] width 239 height 64
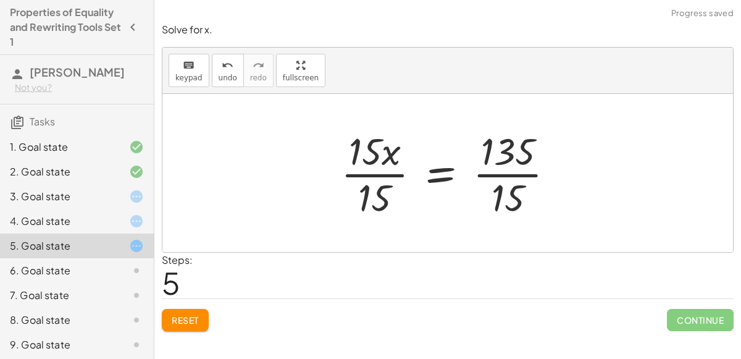
click at [371, 174] on div at bounding box center [453, 172] width 236 height 95
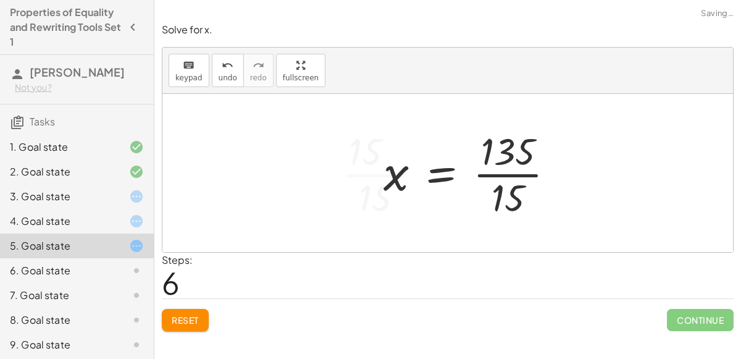
click at [500, 174] on div at bounding box center [473, 172] width 193 height 95
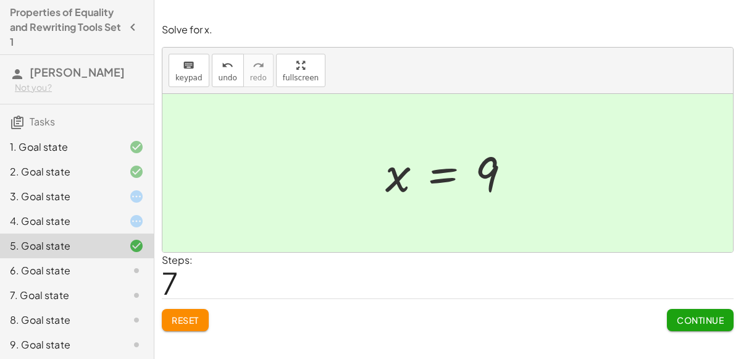
click at [122, 256] on div "5. Goal state" at bounding box center [77, 245] width 154 height 25
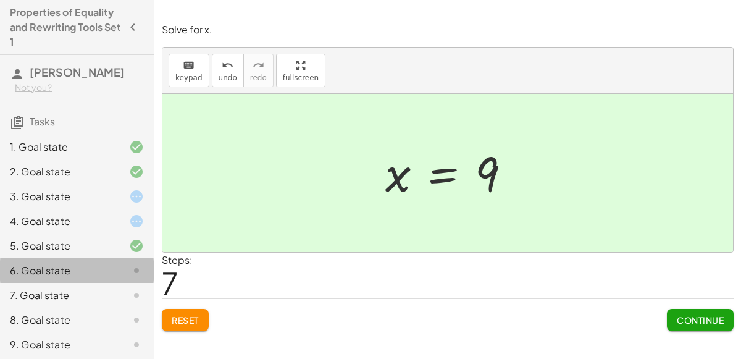
click at [120, 264] on div at bounding box center [126, 270] width 35 height 15
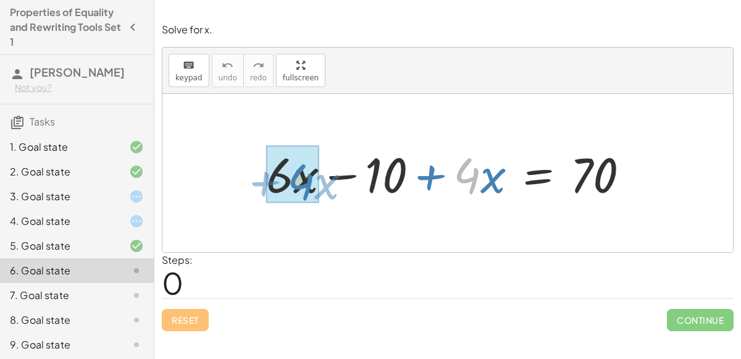
drag, startPoint x: 463, startPoint y: 175, endPoint x: 298, endPoint y: 182, distance: 165.0
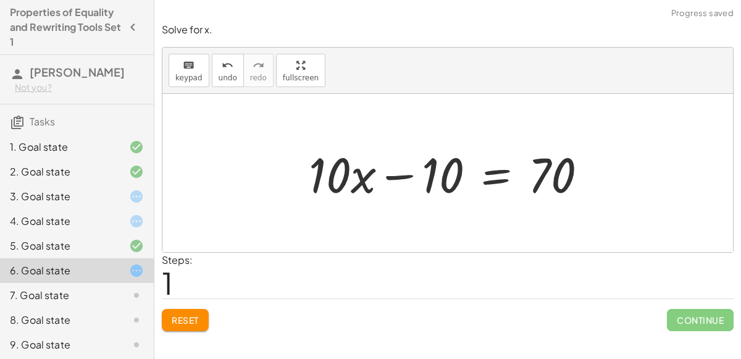
click at [491, 177] on div at bounding box center [453, 173] width 301 height 64
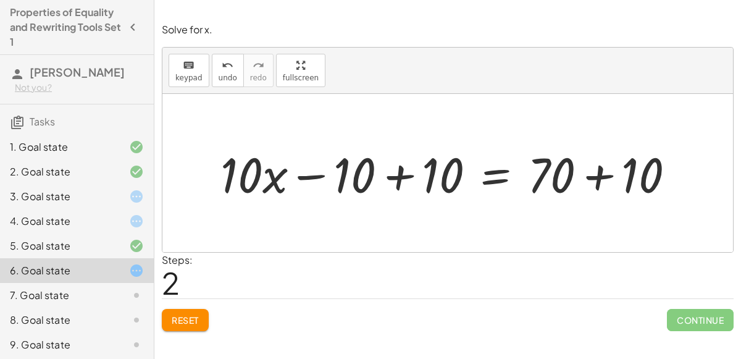
click at [403, 169] on div at bounding box center [452, 173] width 477 height 64
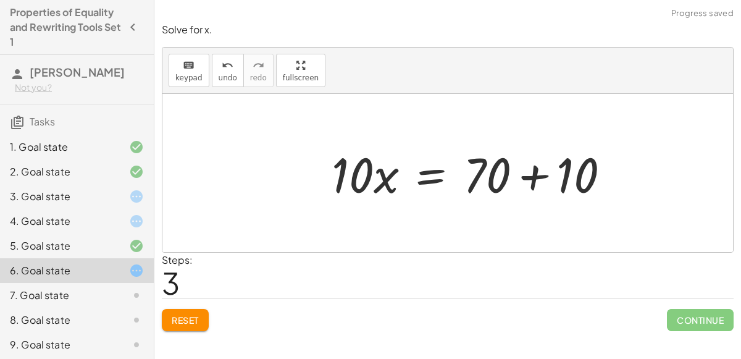
click at [597, 169] on div at bounding box center [476, 173] width 301 height 64
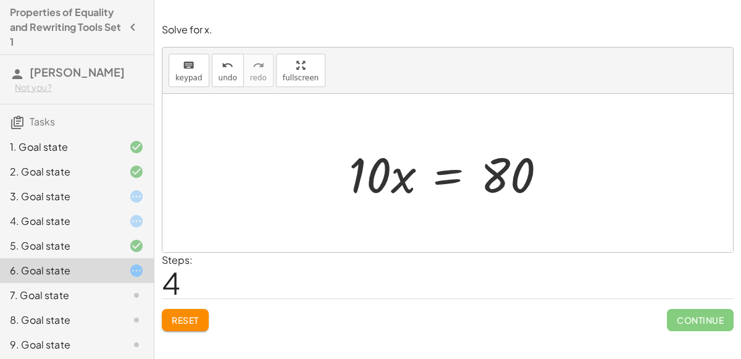
click at [442, 176] on div at bounding box center [453, 173] width 220 height 64
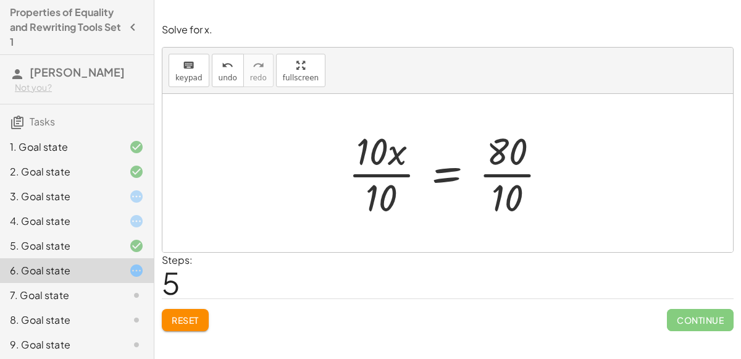
click at [362, 177] on div at bounding box center [453, 172] width 222 height 95
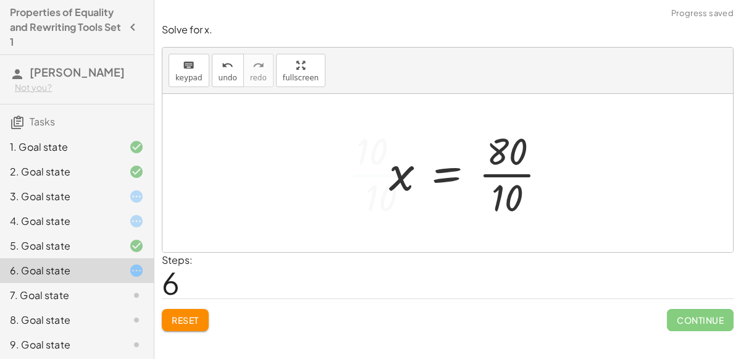
click at [515, 170] on div at bounding box center [473, 172] width 180 height 95
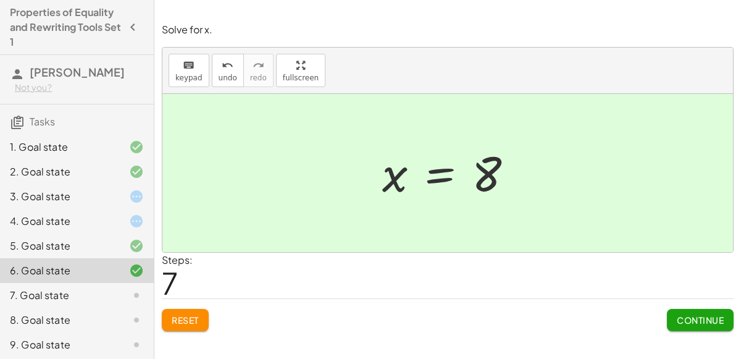
click at [119, 301] on div "7. Goal state" at bounding box center [77, 295] width 154 height 25
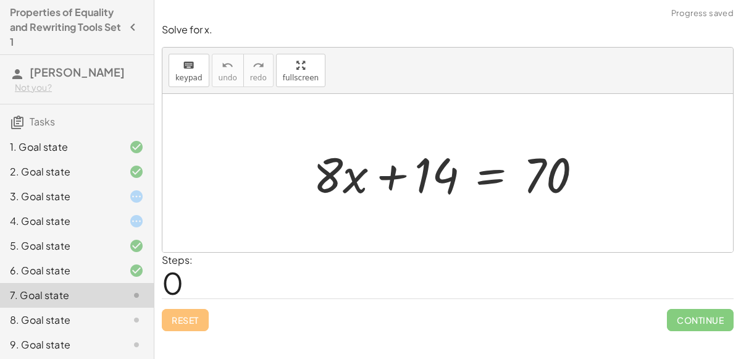
click at [484, 175] on div at bounding box center [452, 173] width 291 height 64
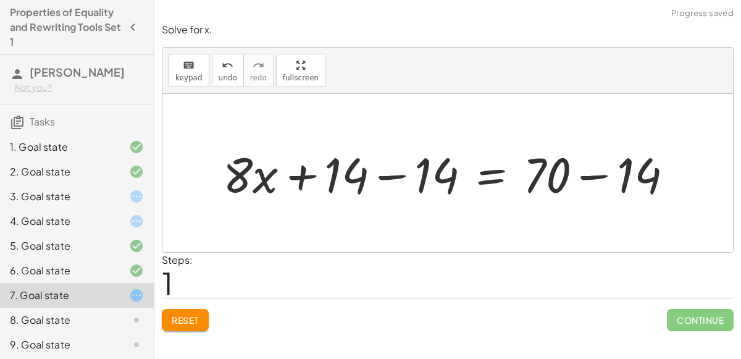
click at [398, 174] on div at bounding box center [453, 173] width 472 height 64
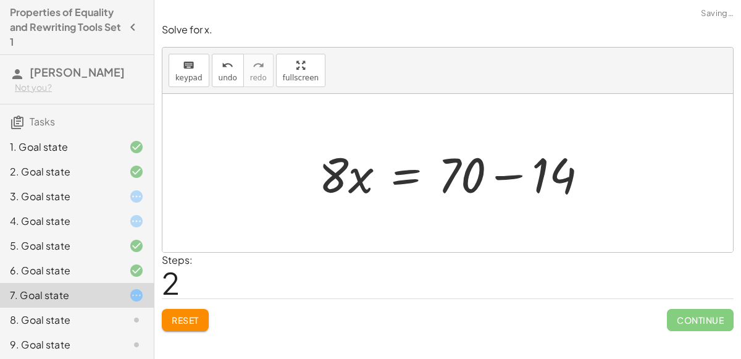
click at [596, 172] on div at bounding box center [458, 173] width 291 height 64
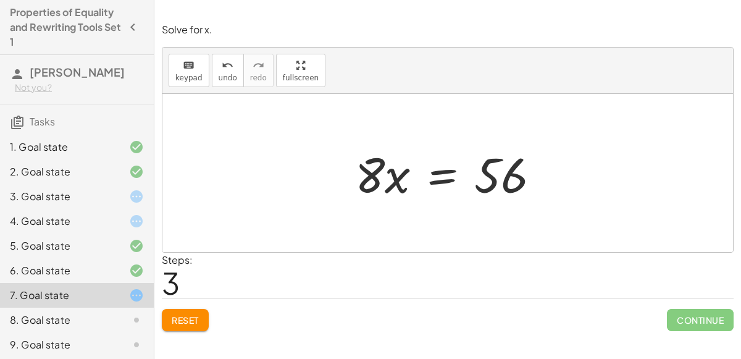
click at [436, 171] on div at bounding box center [453, 173] width 208 height 64
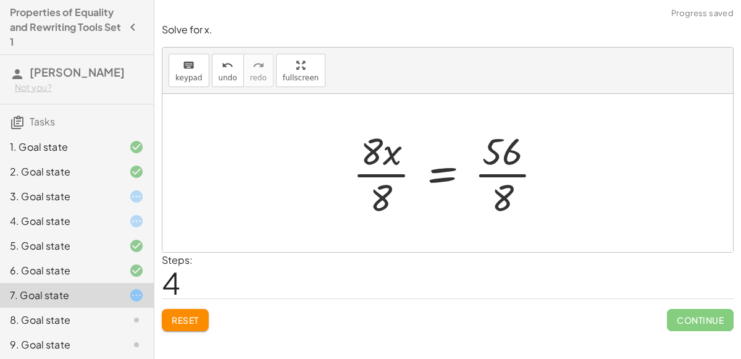
click at [501, 171] on div at bounding box center [453, 172] width 212 height 95
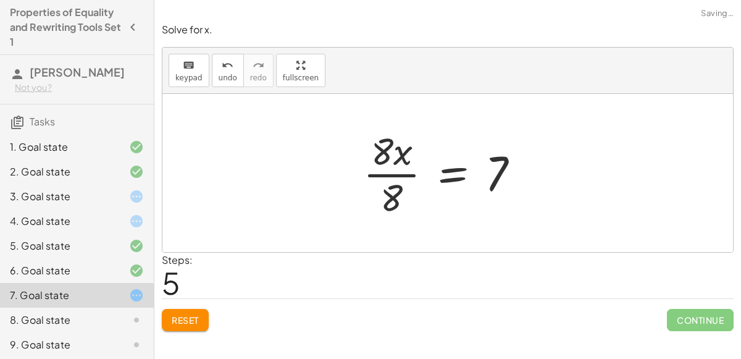
click at [352, 169] on div "+ · 8 · x + 14 = 70 + · 8 · x + 14 − 14 = + 70 − 14 + · 8 · x + 0 = + 70 − 14 ·…" at bounding box center [442, 172] width 194 height 101
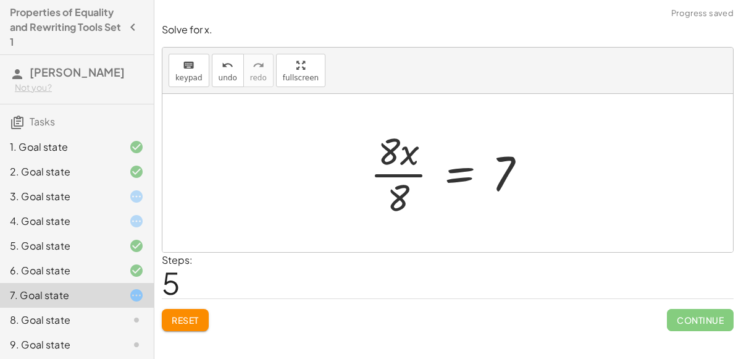
click at [368, 170] on div at bounding box center [453, 172] width 179 height 95
click at [383, 173] on div at bounding box center [453, 172] width 179 height 95
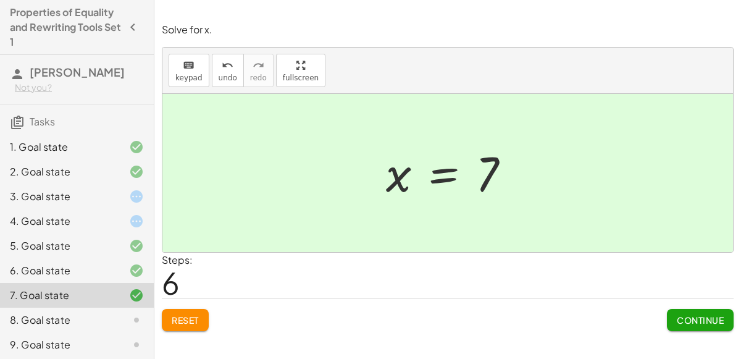
click at [127, 314] on div at bounding box center [126, 320] width 35 height 15
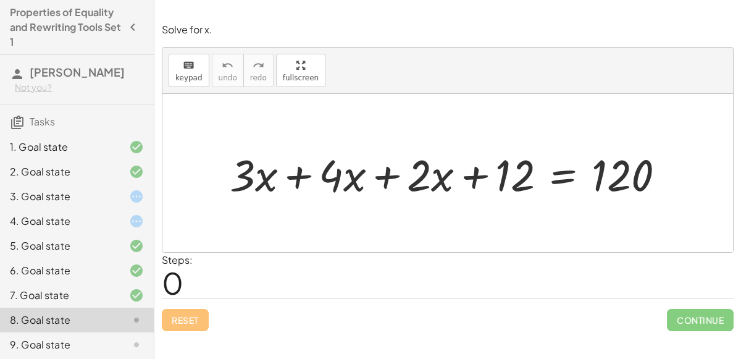
click at [301, 175] on div at bounding box center [453, 173] width 458 height 57
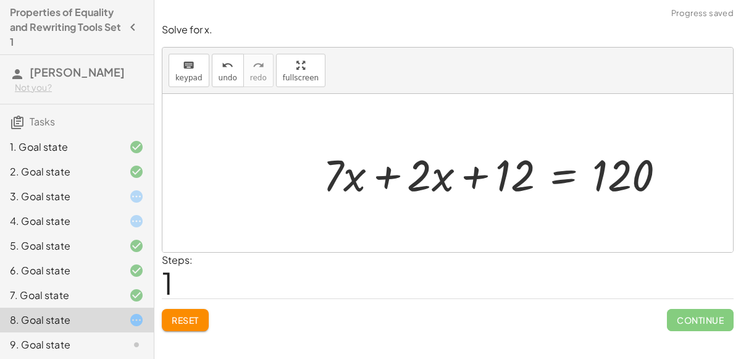
click at [377, 175] on div at bounding box center [499, 173] width 364 height 57
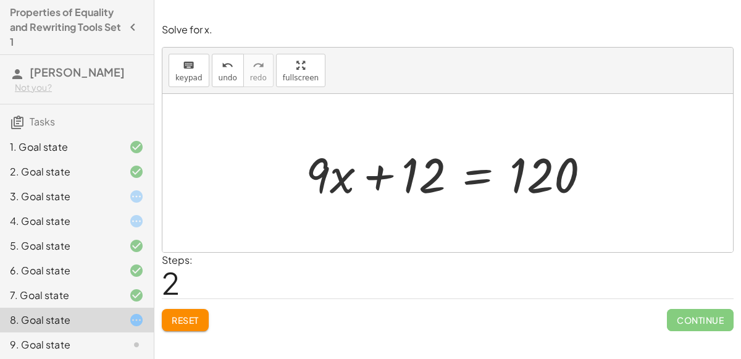
click at [469, 180] on div at bounding box center [453, 173] width 307 height 64
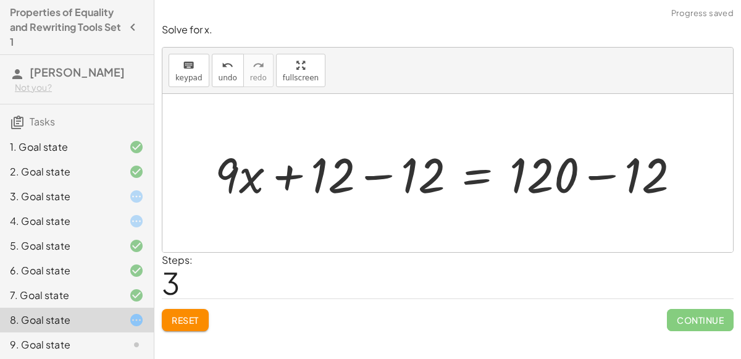
click at [378, 178] on div at bounding box center [452, 173] width 487 height 64
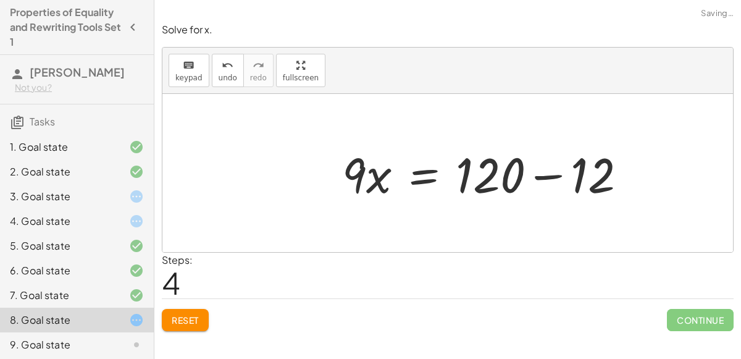
click at [595, 175] on div at bounding box center [489, 173] width 307 height 64
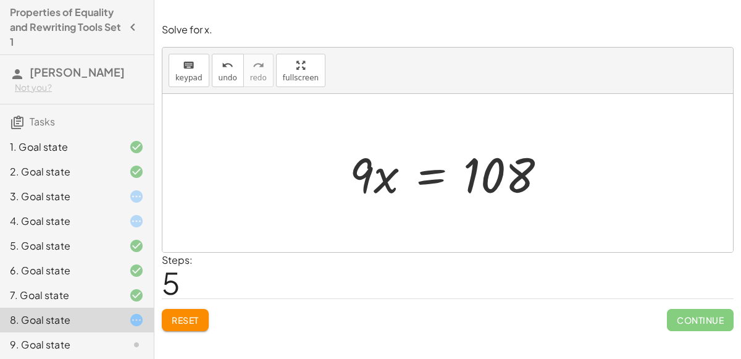
click at [411, 173] on div at bounding box center [452, 173] width 219 height 64
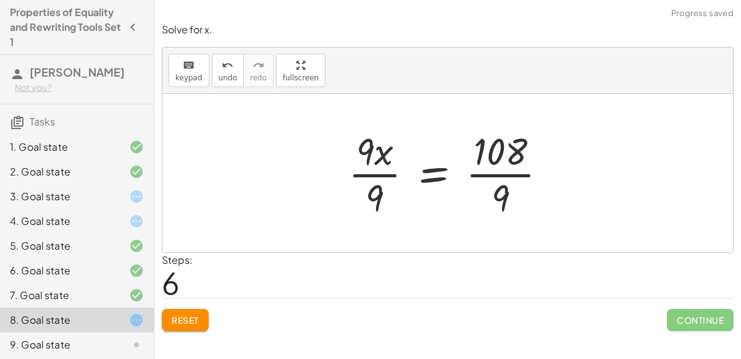
click at [375, 174] on div at bounding box center [452, 172] width 221 height 95
click at [498, 174] on div at bounding box center [466, 172] width 193 height 95
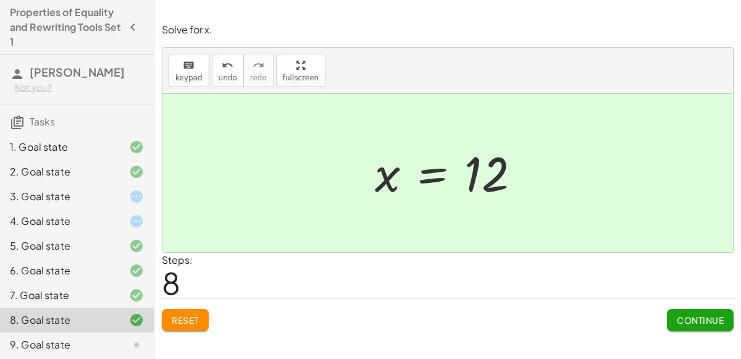
scroll to position [76, 0]
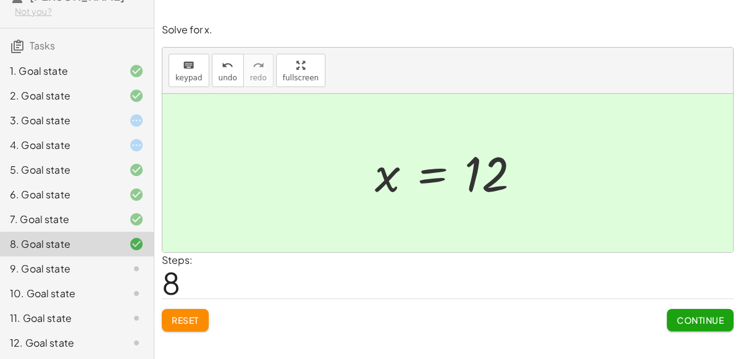
click at [107, 266] on div "9. Goal state" at bounding box center [59, 268] width 99 height 15
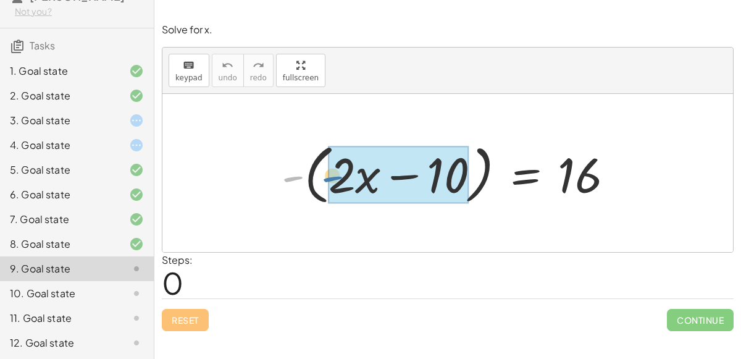
drag, startPoint x: 299, startPoint y: 172, endPoint x: 345, endPoint y: 172, distance: 45.7
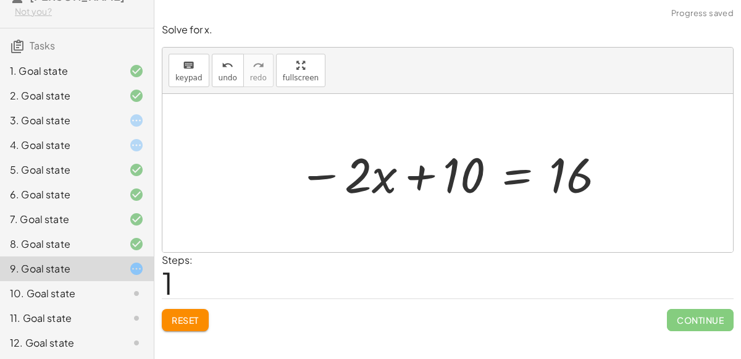
click at [410, 172] on div at bounding box center [452, 173] width 321 height 64
click at [521, 178] on div at bounding box center [452, 173] width 321 height 64
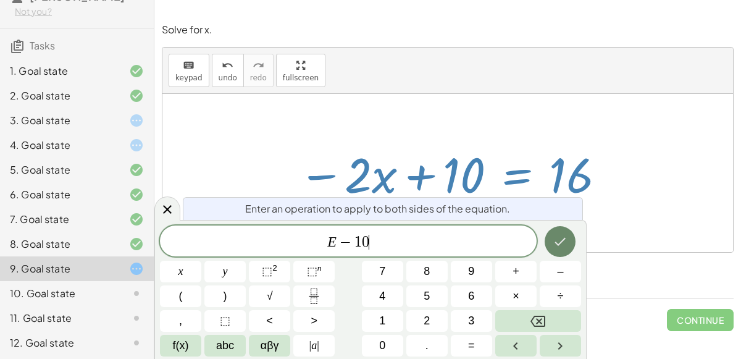
click at [563, 241] on icon "Done" at bounding box center [560, 241] width 15 height 15
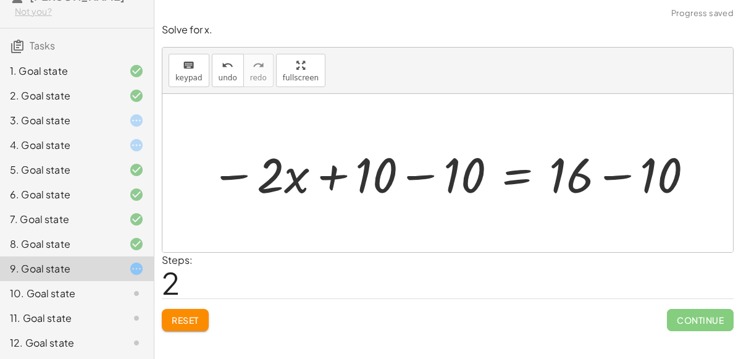
click at [419, 168] on div at bounding box center [452, 173] width 497 height 64
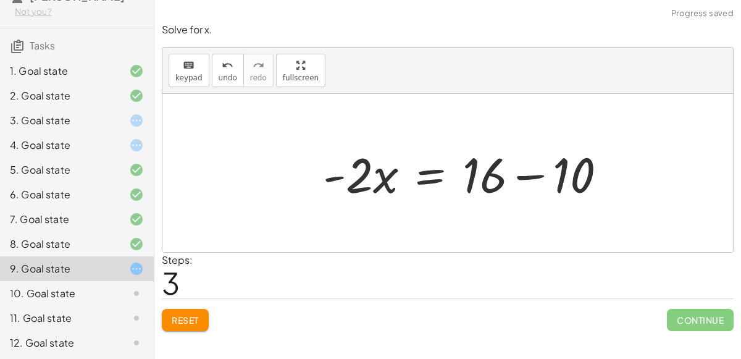
click at [606, 172] on div "- ( + · 2 · x − 10 ) = 16 − · 2 · x + 10 = 16 − · 2 · x + 10 − 10 = + 16 − 10 −…" at bounding box center [465, 173] width 321 height 70
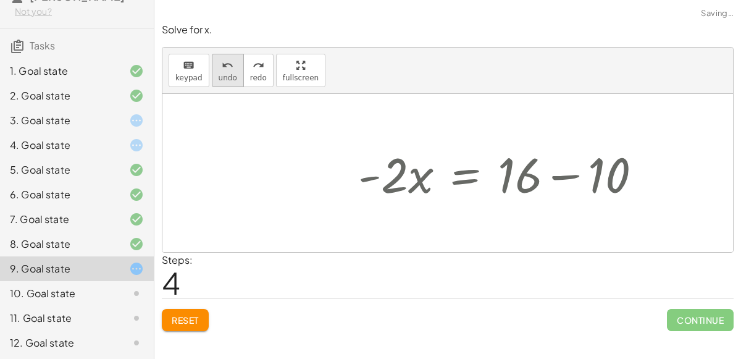
click at [219, 67] on div "undo" at bounding box center [228, 64] width 19 height 15
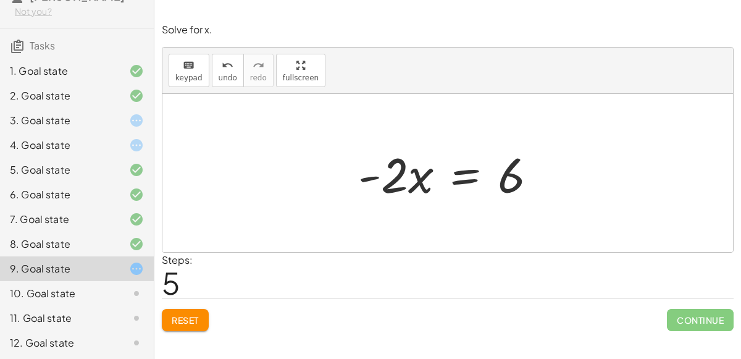
click at [456, 174] on div at bounding box center [452, 173] width 201 height 64
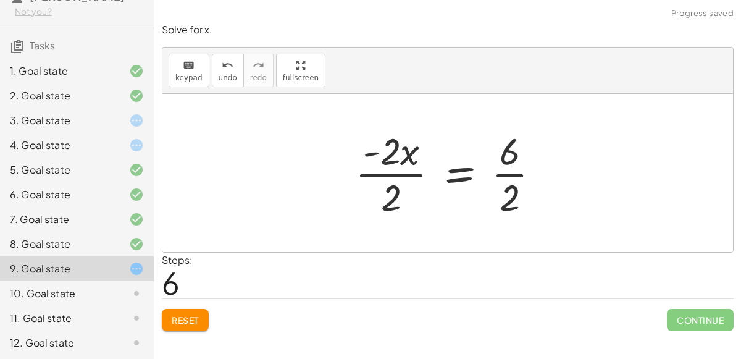
click at [428, 174] on div at bounding box center [453, 172] width 208 height 95
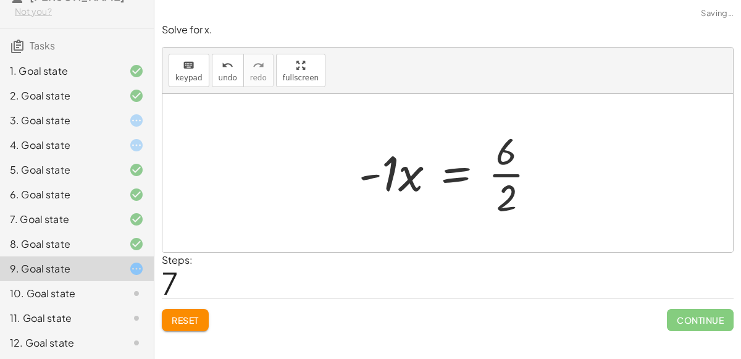
click at [505, 174] on div at bounding box center [453, 172] width 200 height 95
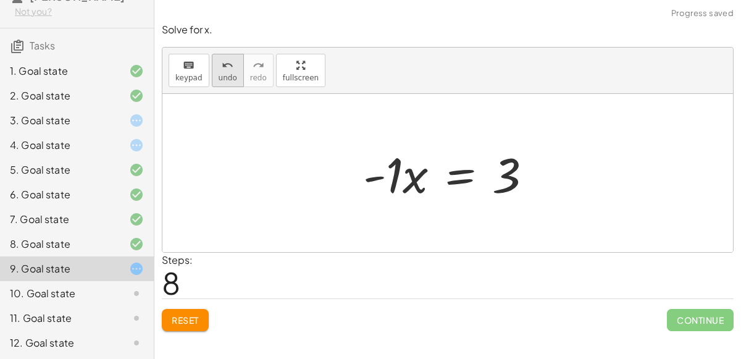
click at [219, 71] on div "undo" at bounding box center [228, 64] width 19 height 15
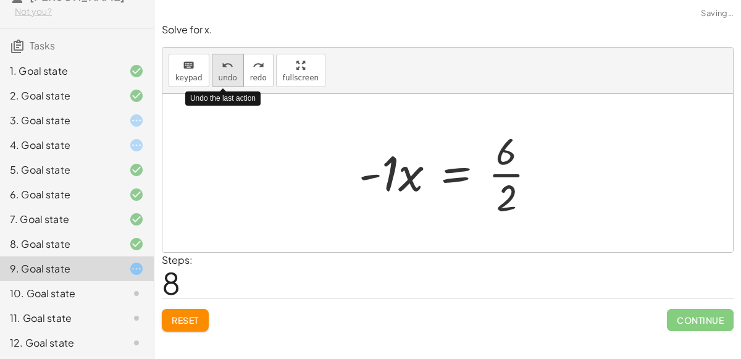
click at [219, 71] on div "undo" at bounding box center [228, 64] width 19 height 15
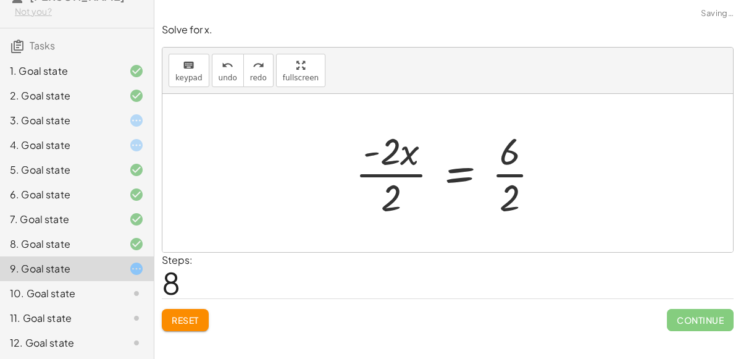
click at [406, 175] on div at bounding box center [453, 172] width 208 height 95
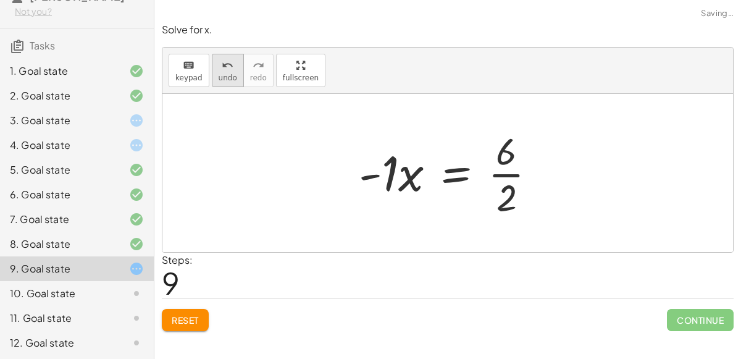
click at [227, 69] on icon "undo" at bounding box center [228, 65] width 12 height 15
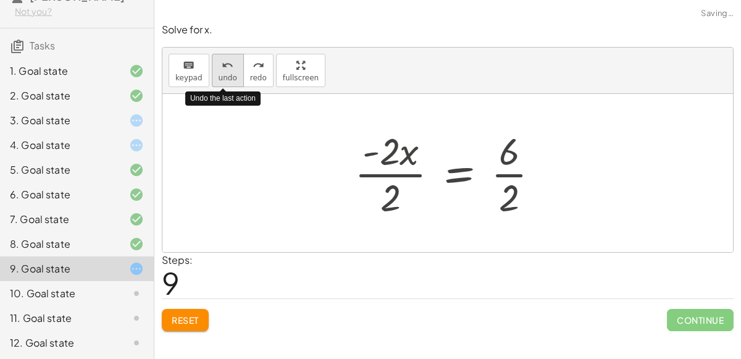
click at [227, 69] on icon "undo" at bounding box center [228, 65] width 12 height 15
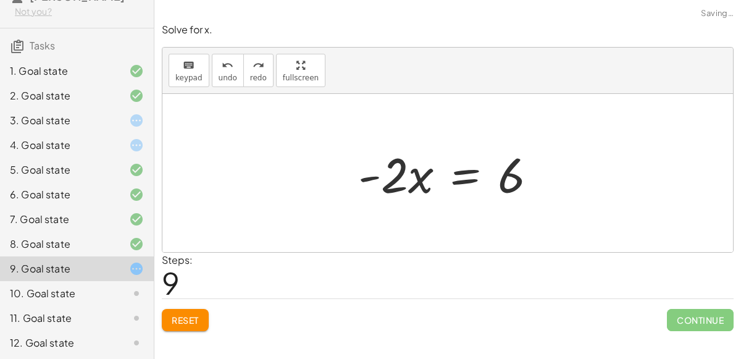
click at [461, 177] on div at bounding box center [452, 173] width 201 height 64
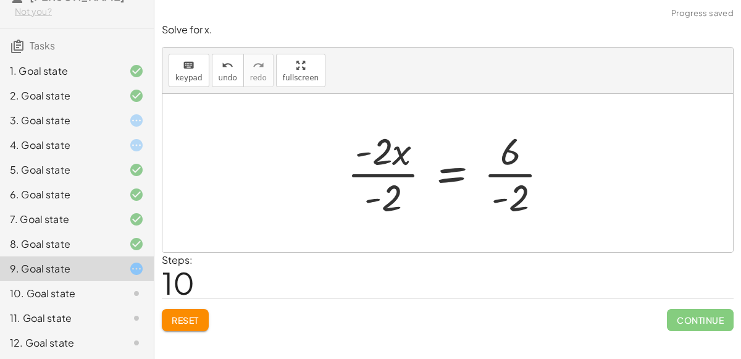
click at [400, 174] on div at bounding box center [453, 172] width 224 height 95
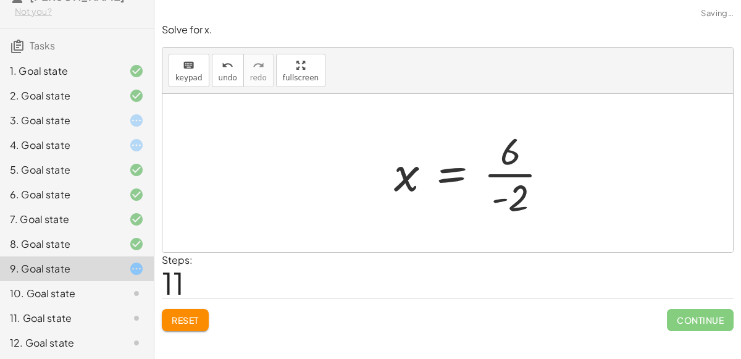
click at [505, 174] on div at bounding box center [476, 172] width 177 height 95
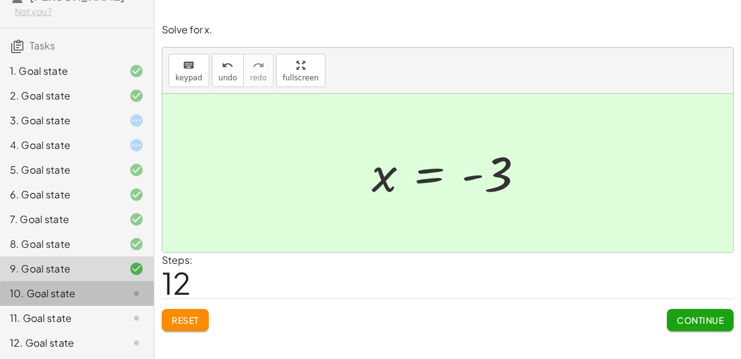
click at [56, 284] on div "10. Goal state" at bounding box center [77, 293] width 154 height 25
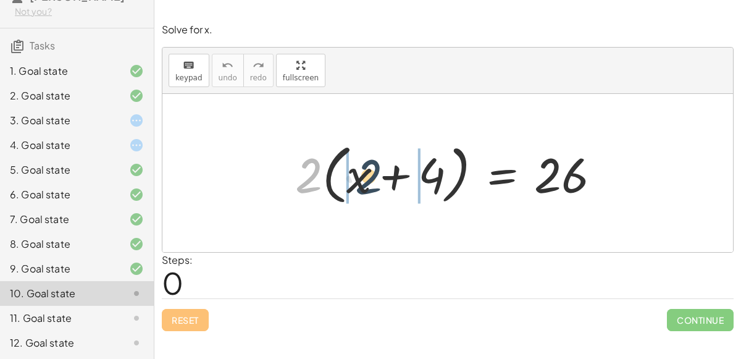
drag, startPoint x: 305, startPoint y: 172, endPoint x: 370, endPoint y: 174, distance: 64.9
click at [370, 174] on div at bounding box center [452, 173] width 327 height 71
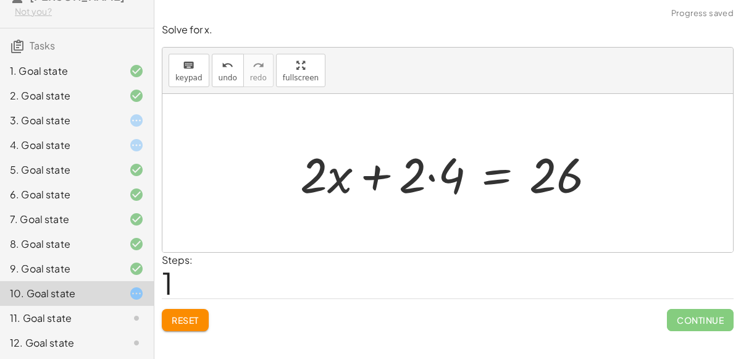
click at [422, 178] on div at bounding box center [452, 173] width 317 height 64
click at [431, 174] on div at bounding box center [452, 173] width 317 height 64
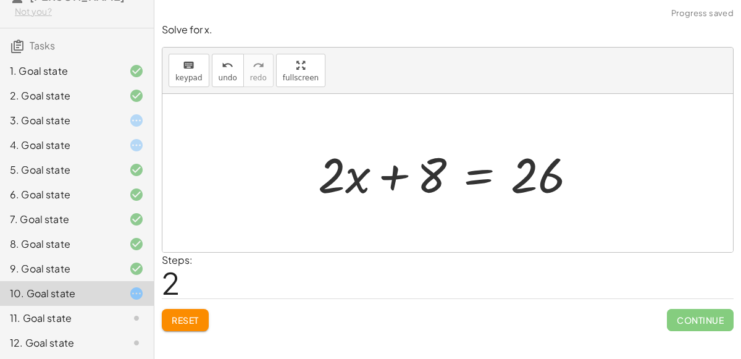
click at [327, 180] on div at bounding box center [452, 173] width 281 height 64
click at [472, 177] on div at bounding box center [452, 173] width 281 height 64
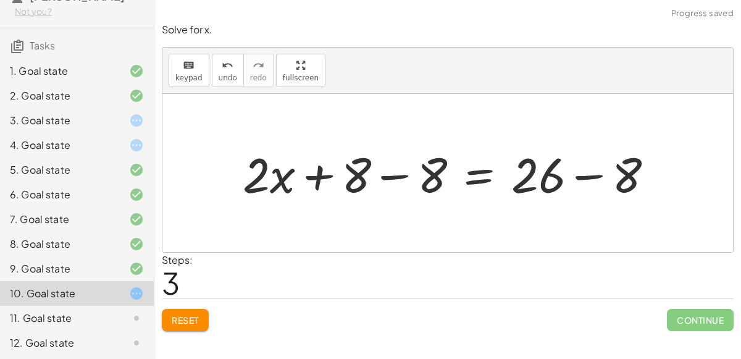
click at [404, 172] on div at bounding box center [453, 173] width 433 height 64
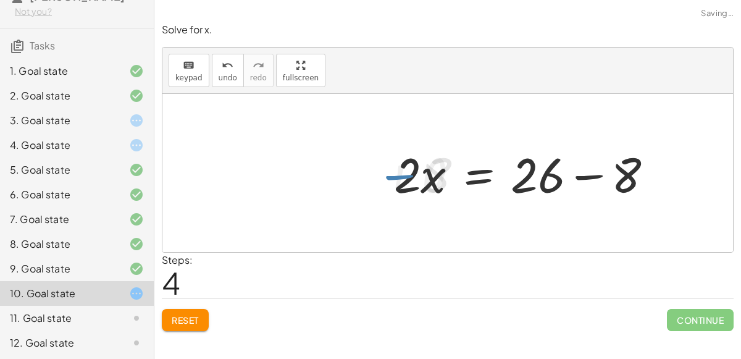
click at [581, 173] on div at bounding box center [528, 173] width 281 height 64
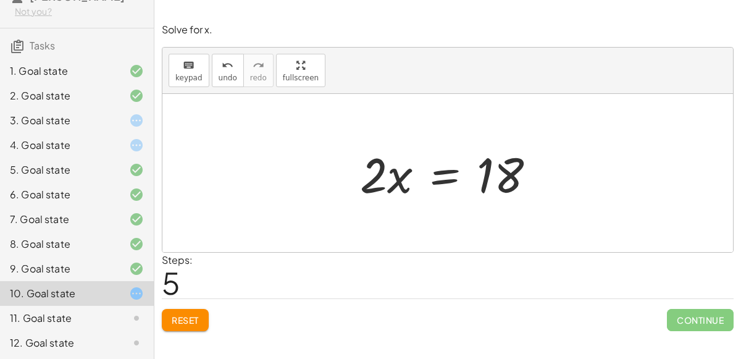
click at [429, 172] on div at bounding box center [453, 173] width 198 height 64
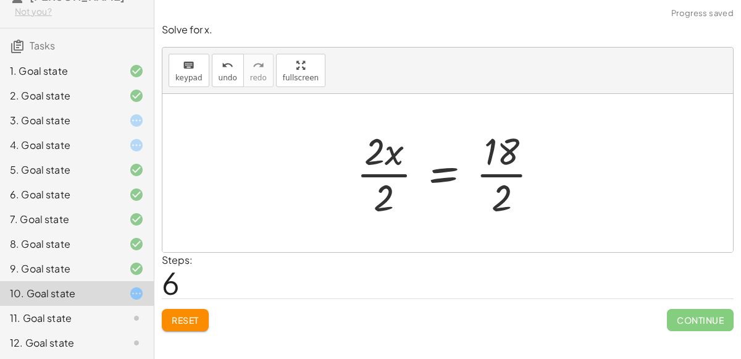
click at [381, 173] on div at bounding box center [452, 172] width 204 height 95
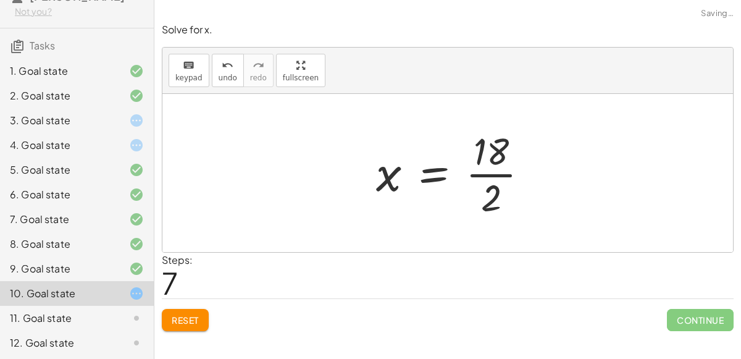
click at [487, 174] on div at bounding box center [457, 172] width 175 height 95
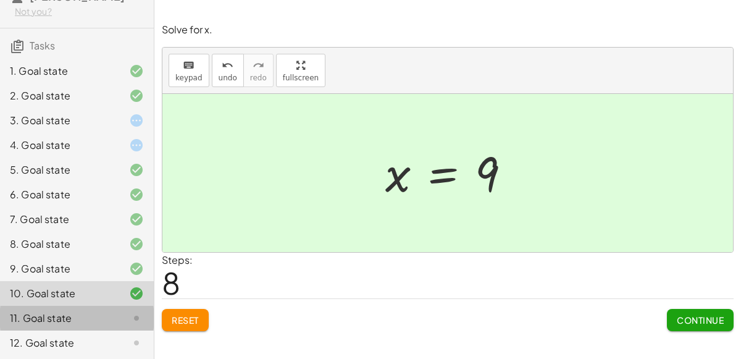
click at [94, 311] on div "11. Goal state" at bounding box center [59, 318] width 99 height 15
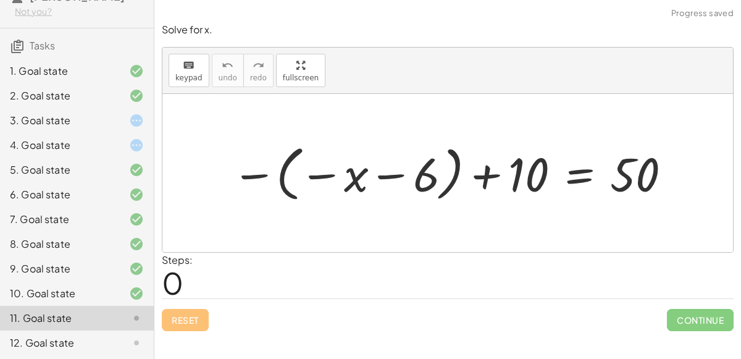
click at [332, 176] on div at bounding box center [452, 173] width 455 height 66
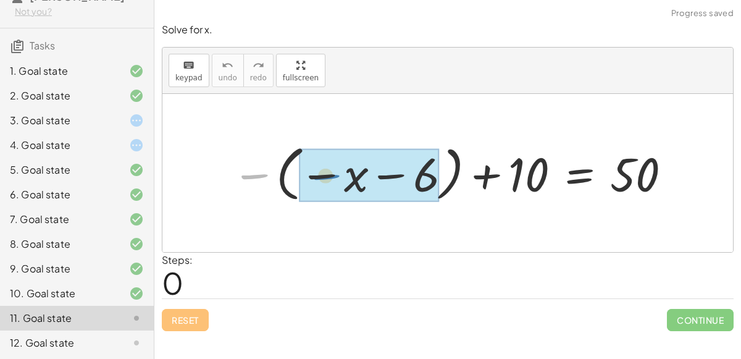
drag, startPoint x: 261, startPoint y: 178, endPoint x: 334, endPoint y: 179, distance: 72.3
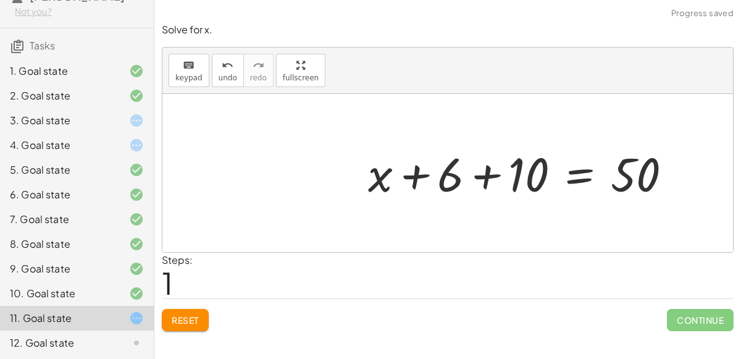
click at [404, 169] on div at bounding box center [525, 173] width 326 height 62
click at [427, 175] on div at bounding box center [525, 173] width 326 height 62
click at [490, 173] on div at bounding box center [525, 173] width 326 height 62
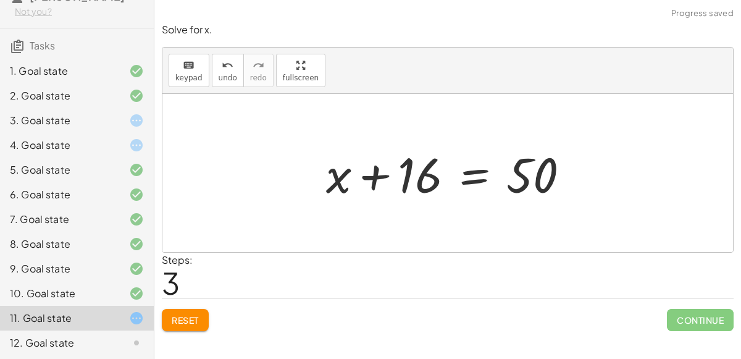
click at [470, 177] on div at bounding box center [453, 173] width 266 height 64
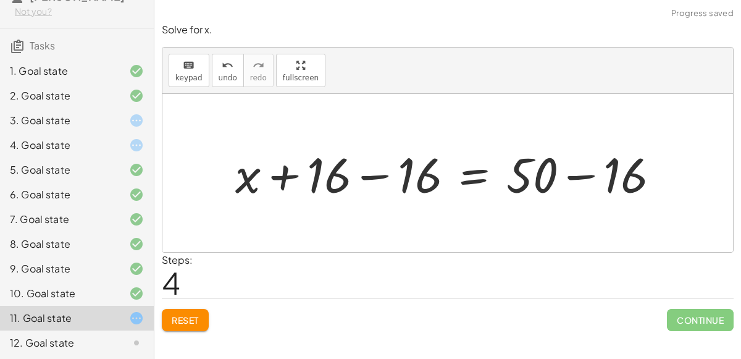
click at [359, 174] on div at bounding box center [452, 173] width 447 height 64
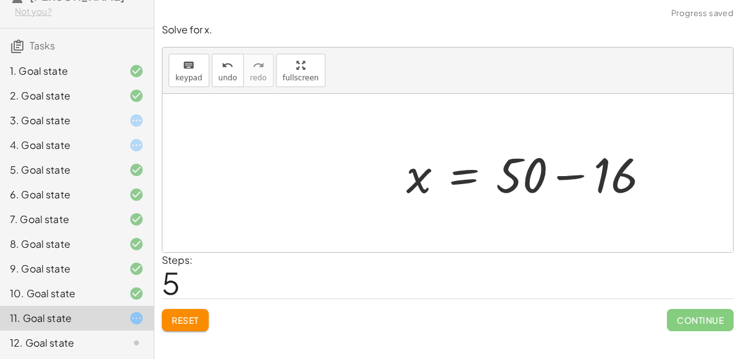
click at [566, 169] on div at bounding box center [533, 173] width 266 height 64
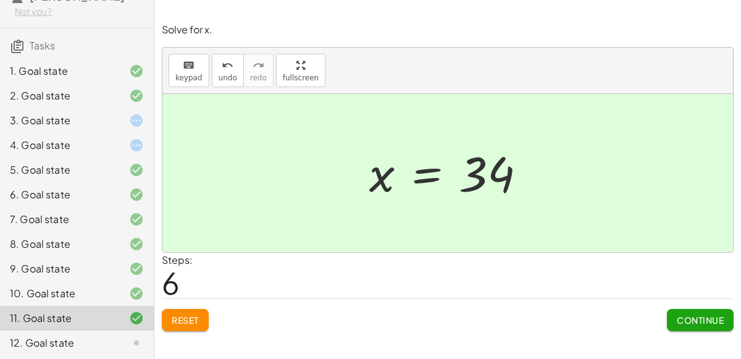
click at [141, 339] on icon at bounding box center [136, 342] width 15 height 15
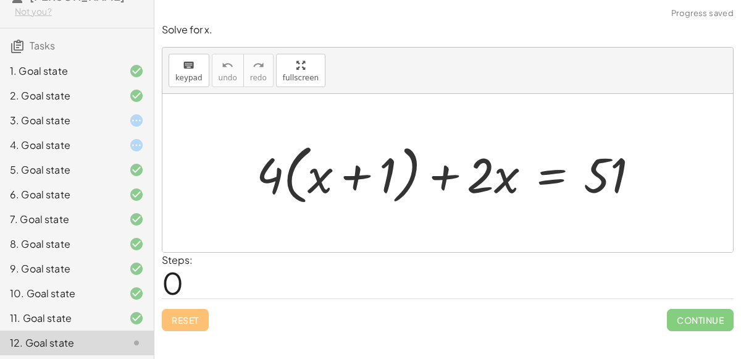
click at [317, 180] on div at bounding box center [452, 173] width 405 height 71
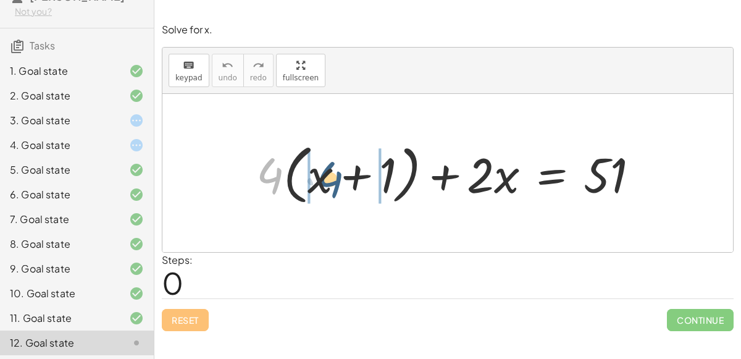
drag, startPoint x: 264, startPoint y: 172, endPoint x: 325, endPoint y: 175, distance: 60.6
click at [325, 175] on div at bounding box center [452, 173] width 405 height 71
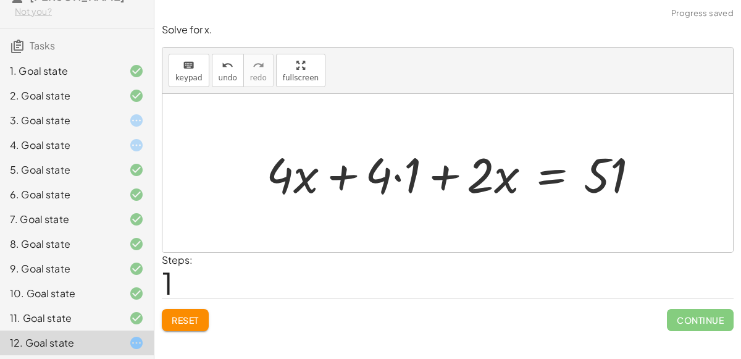
click at [396, 172] on div at bounding box center [457, 173] width 395 height 64
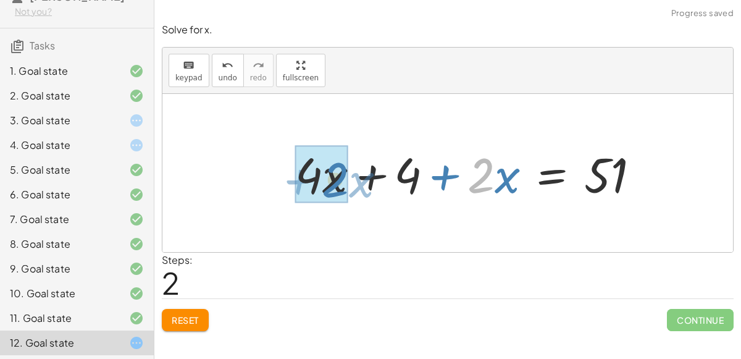
drag, startPoint x: 484, startPoint y: 174, endPoint x: 334, endPoint y: 178, distance: 149.5
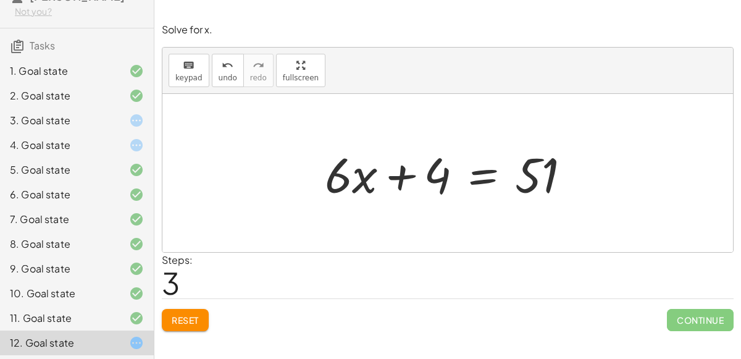
click at [472, 173] on div at bounding box center [453, 173] width 268 height 64
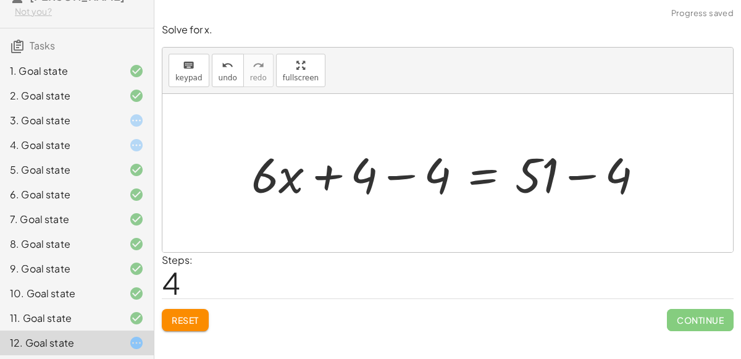
click at [407, 177] on div at bounding box center [452, 173] width 414 height 64
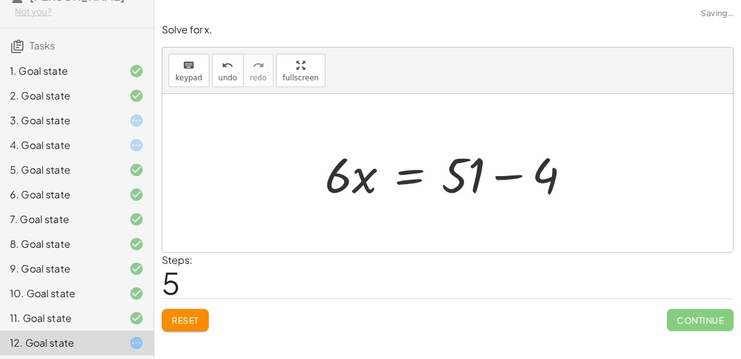
click at [513, 174] on div at bounding box center [453, 173] width 268 height 64
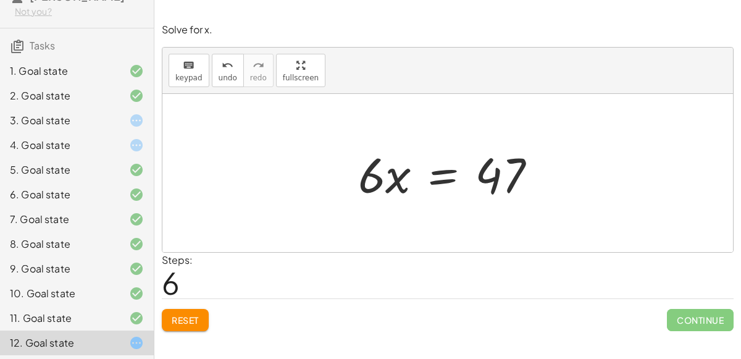
click at [419, 167] on div at bounding box center [452, 173] width 201 height 64
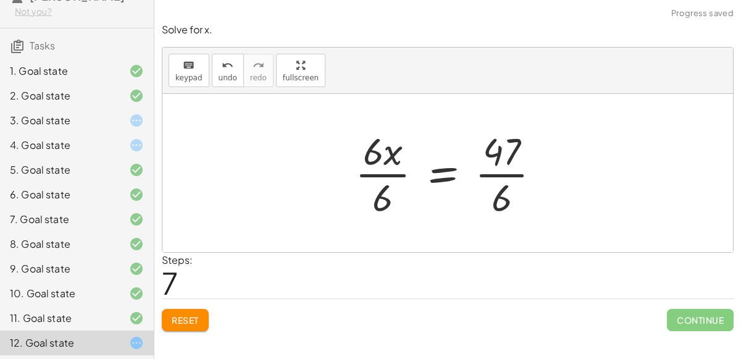
click at [391, 174] on div at bounding box center [453, 172] width 208 height 95
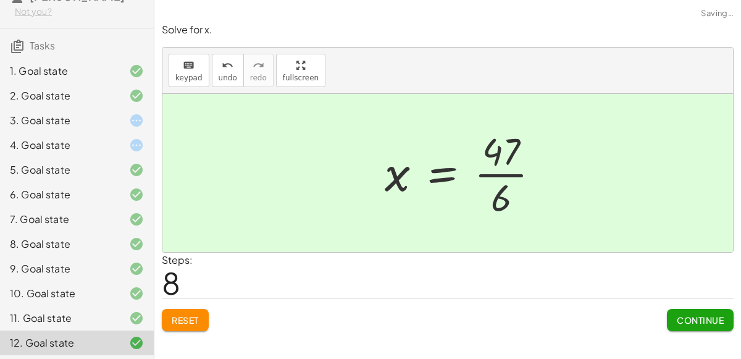
click at [479, 173] on div at bounding box center [467, 172] width 177 height 95
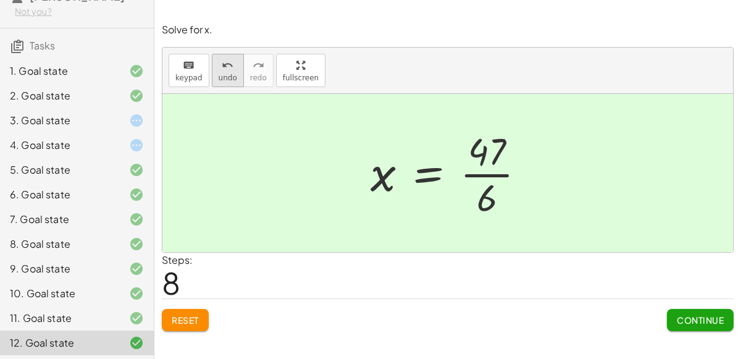
click at [227, 74] on span "undo" at bounding box center [228, 78] width 19 height 9
click at [91, 113] on div "3. Goal state" at bounding box center [59, 120] width 99 height 15
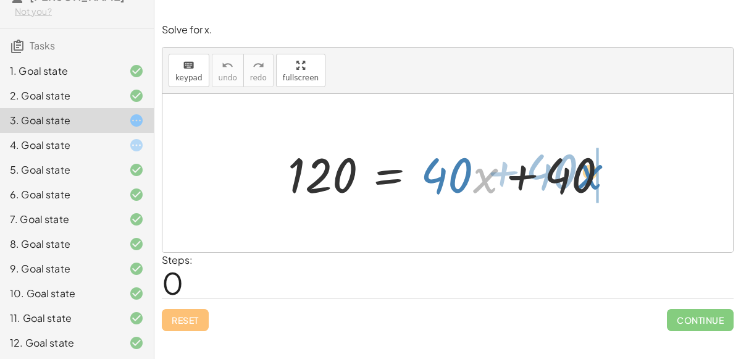
drag, startPoint x: 493, startPoint y: 185, endPoint x: 598, endPoint y: 182, distance: 105.0
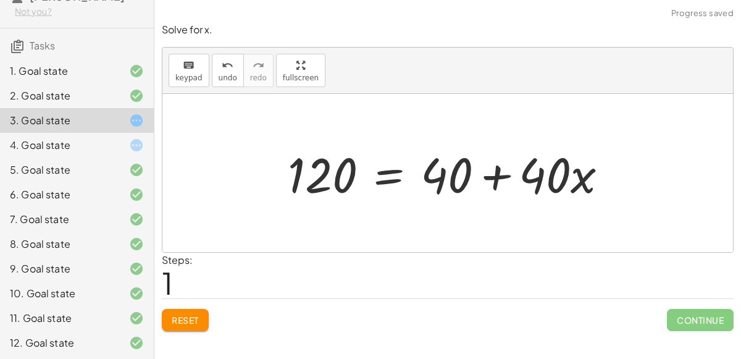
click at [509, 174] on div at bounding box center [453, 173] width 342 height 64
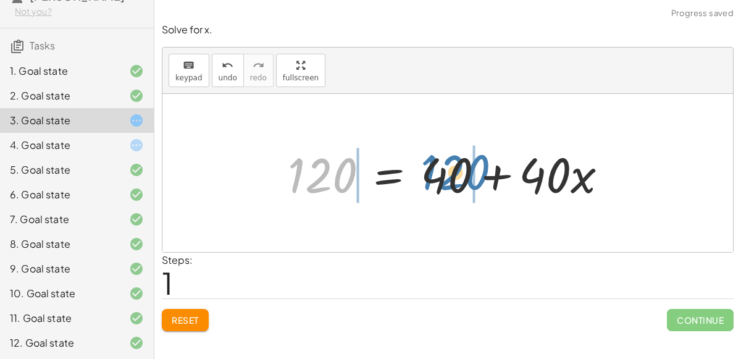
drag, startPoint x: 337, startPoint y: 177, endPoint x: 476, endPoint y: 174, distance: 139.0
click at [476, 174] on div at bounding box center [453, 173] width 342 height 64
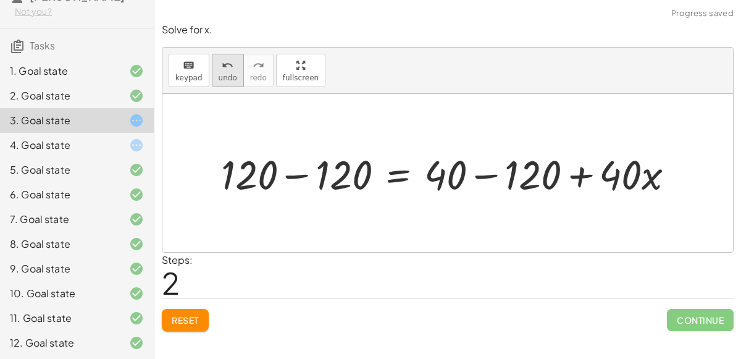
click at [229, 68] on div "undo" at bounding box center [228, 64] width 19 height 15
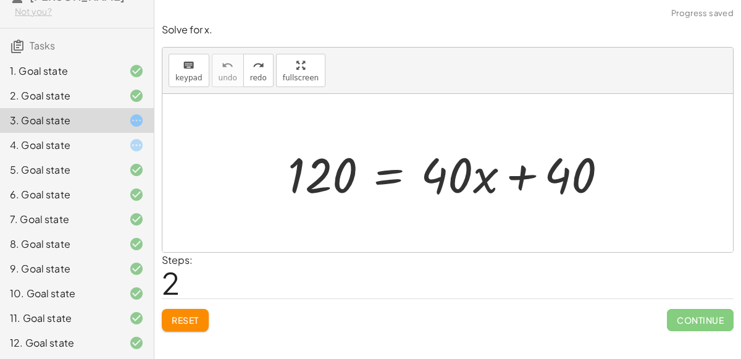
click at [393, 174] on div at bounding box center [453, 173] width 342 height 64
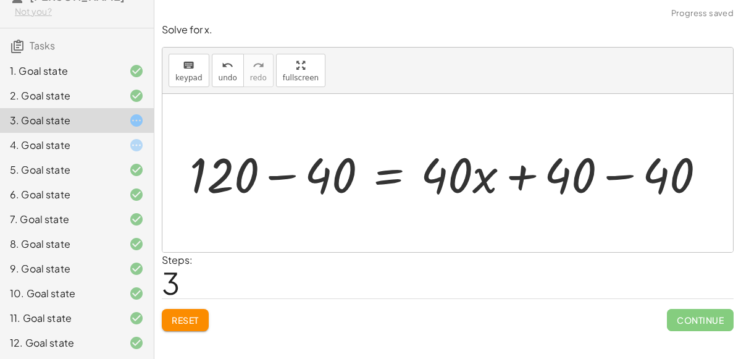
click at [277, 170] on div at bounding box center [452, 173] width 539 height 64
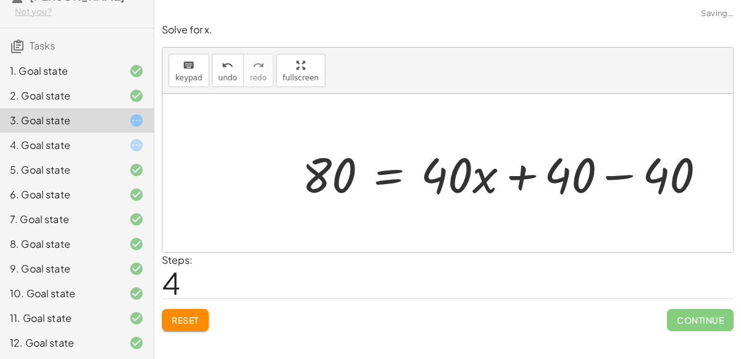
click at [608, 175] on div at bounding box center [509, 173] width 426 height 64
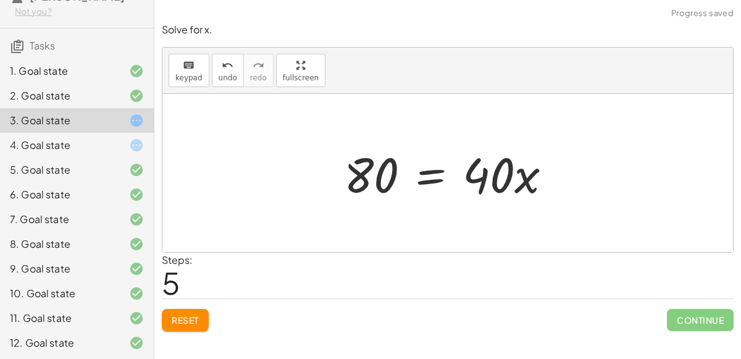
click at [435, 170] on div at bounding box center [453, 173] width 230 height 64
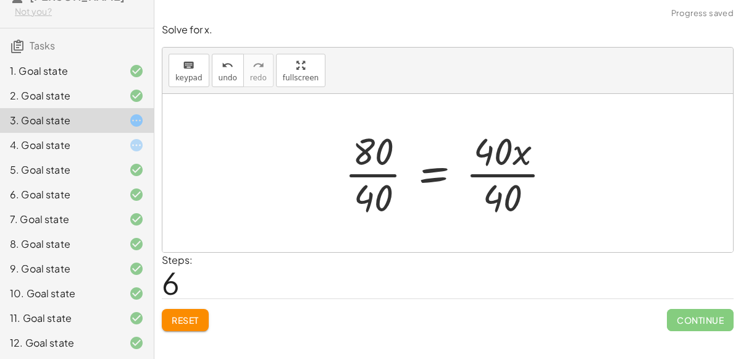
click at [357, 169] on div at bounding box center [452, 172] width 229 height 95
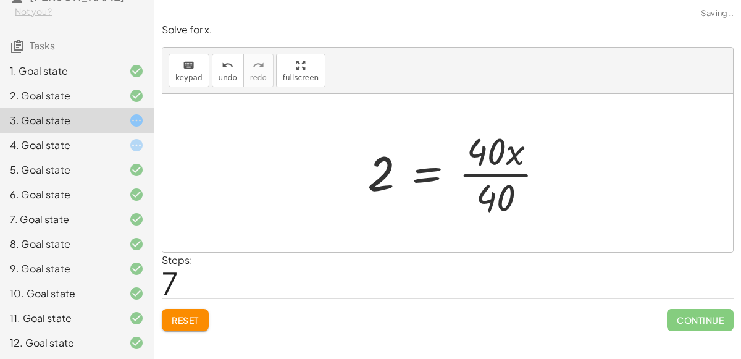
click at [510, 174] on div at bounding box center [461, 172] width 200 height 95
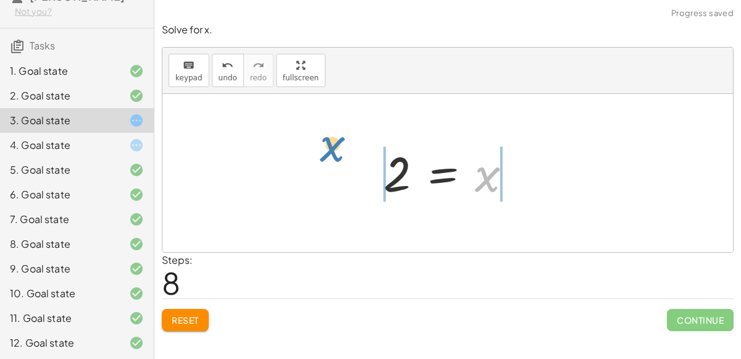
drag, startPoint x: 481, startPoint y: 171, endPoint x: 326, endPoint y: 141, distance: 158.0
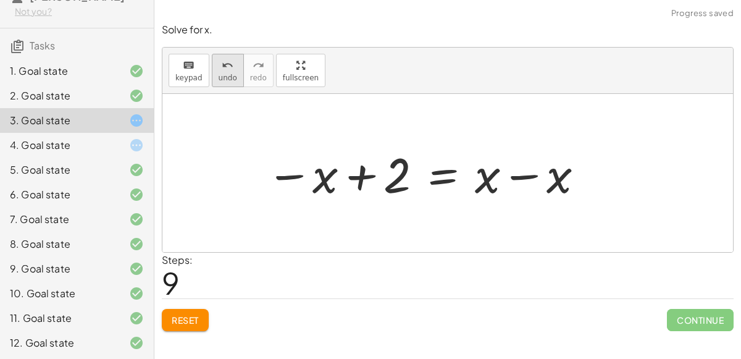
click at [212, 67] on button "undo undo" at bounding box center [228, 70] width 32 height 33
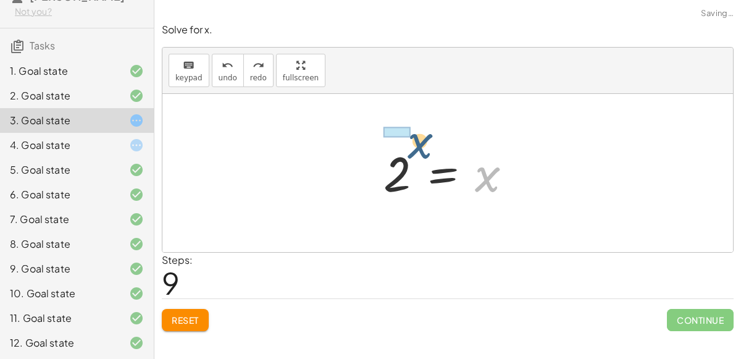
drag, startPoint x: 481, startPoint y: 170, endPoint x: 406, endPoint y: 134, distance: 82.6
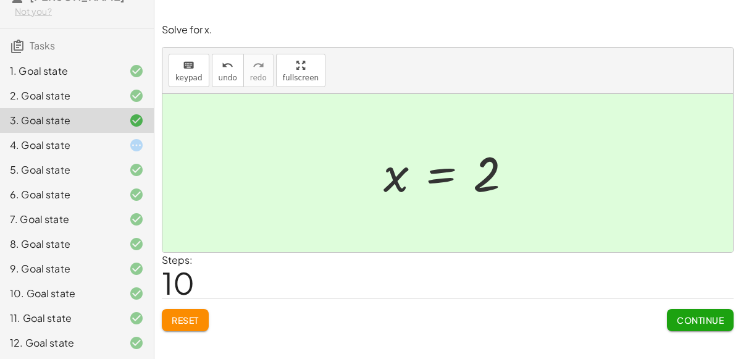
click at [128, 149] on div at bounding box center [126, 145] width 35 height 15
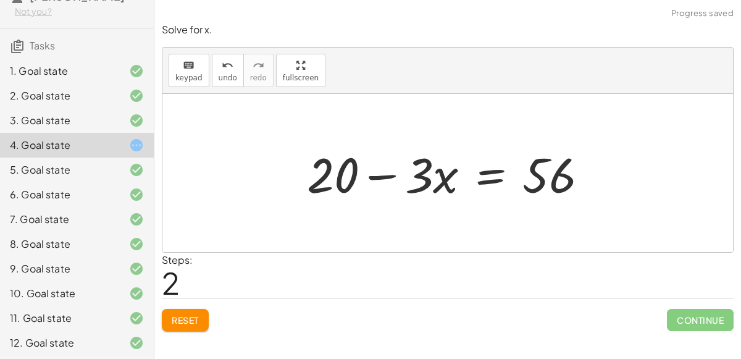
click at [477, 177] on div at bounding box center [453, 173] width 304 height 64
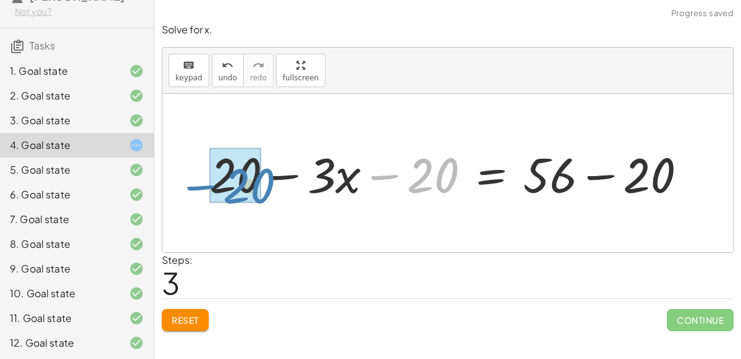
drag, startPoint x: 427, startPoint y: 177, endPoint x: 240, endPoint y: 187, distance: 187.5
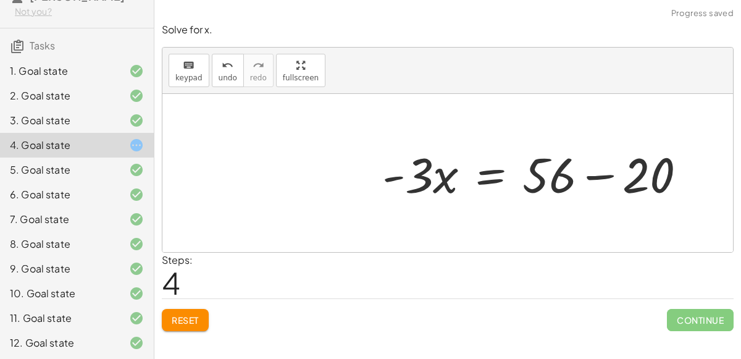
click at [591, 179] on div at bounding box center [539, 173] width 326 height 64
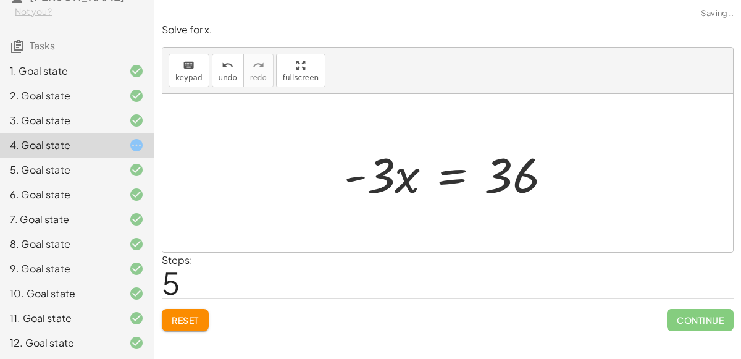
click at [443, 178] on div at bounding box center [453, 173] width 230 height 64
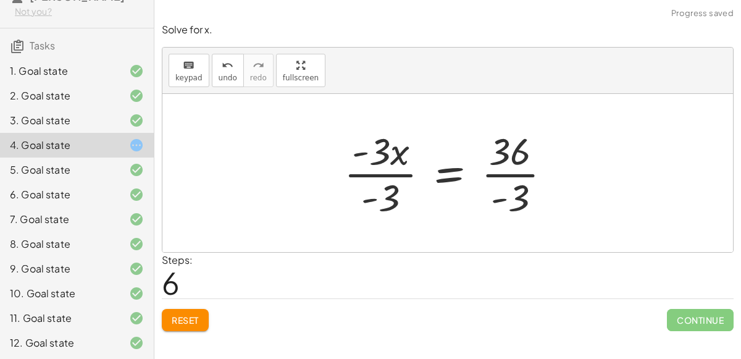
click at [387, 173] on div at bounding box center [452, 172] width 229 height 95
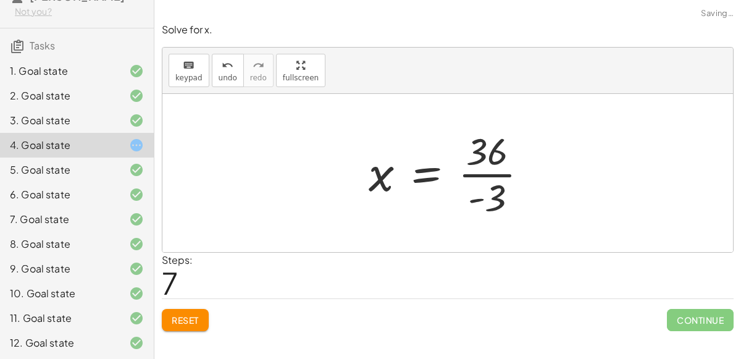
click at [487, 172] on div at bounding box center [454, 172] width 182 height 95
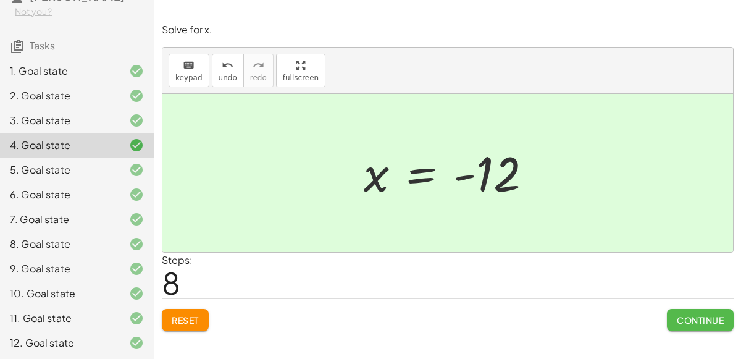
click at [684, 321] on span "Continue" at bounding box center [700, 319] width 47 height 11
click at [684, 321] on div "Properties of Equality and Rewriting Tools Set 1 [PERSON_NAME] Not you? Tasks 1…" at bounding box center [370, 179] width 741 height 359
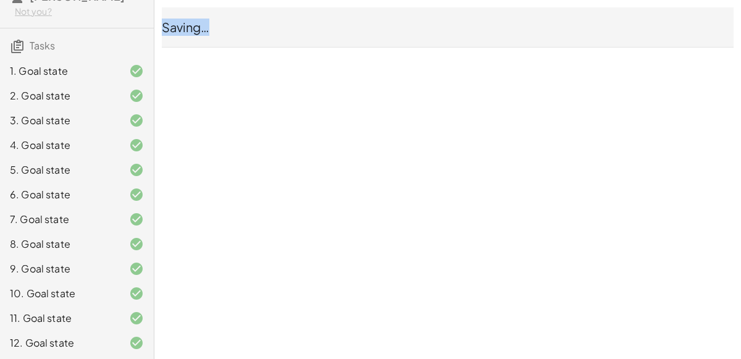
click at [684, 321] on div "Properties of Equality and Rewriting Tools Set 1 [PERSON_NAME] Not you? Tasks 1…" at bounding box center [370, 179] width 741 height 359
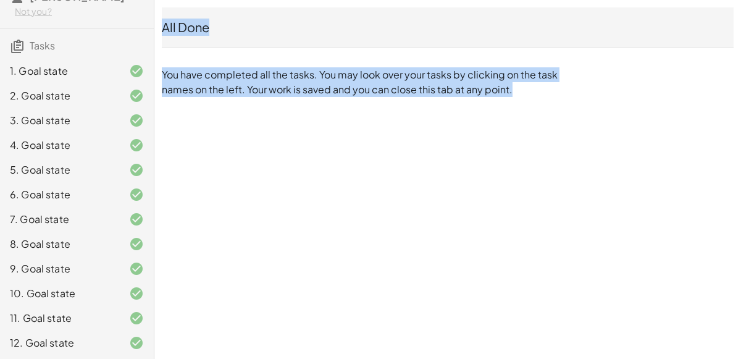
click at [284, 159] on div "Properties of Equality and Rewriting Tools Set 1 [PERSON_NAME] Not you? Tasks 1…" at bounding box center [370, 179] width 741 height 359
